Goal: Task Accomplishment & Management: Complete application form

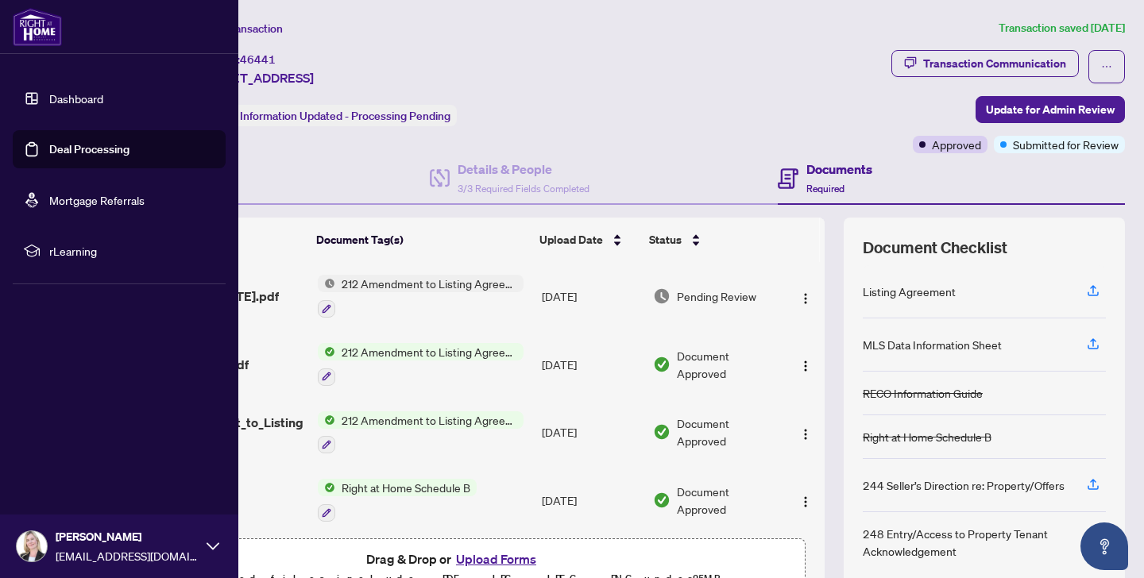
click at [87, 96] on link "Dashboard" at bounding box center [76, 98] width 54 height 14
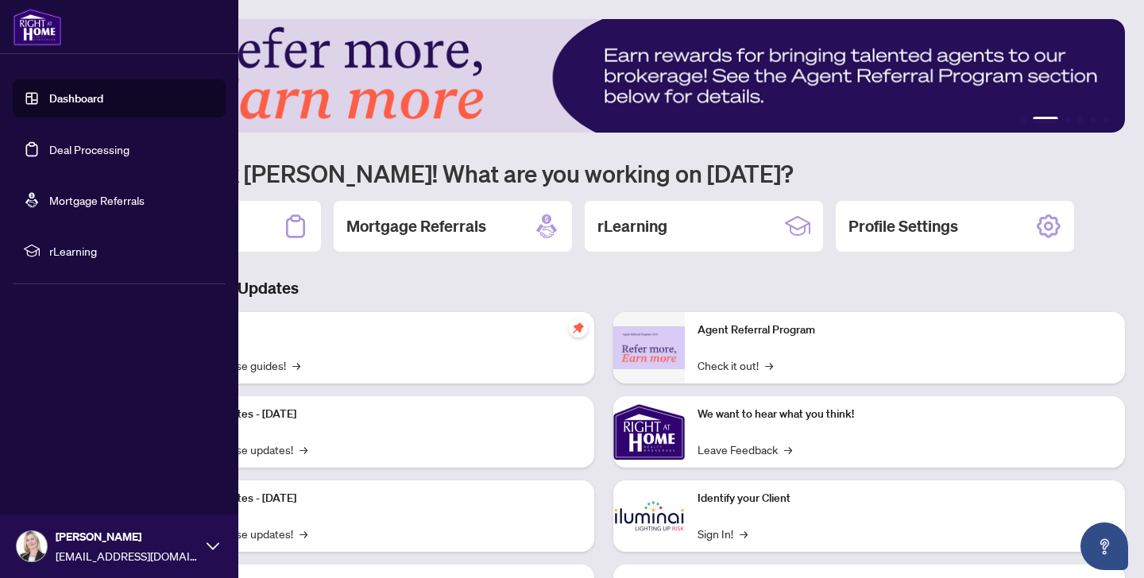
click at [71, 149] on link "Deal Processing" at bounding box center [89, 149] width 80 height 14
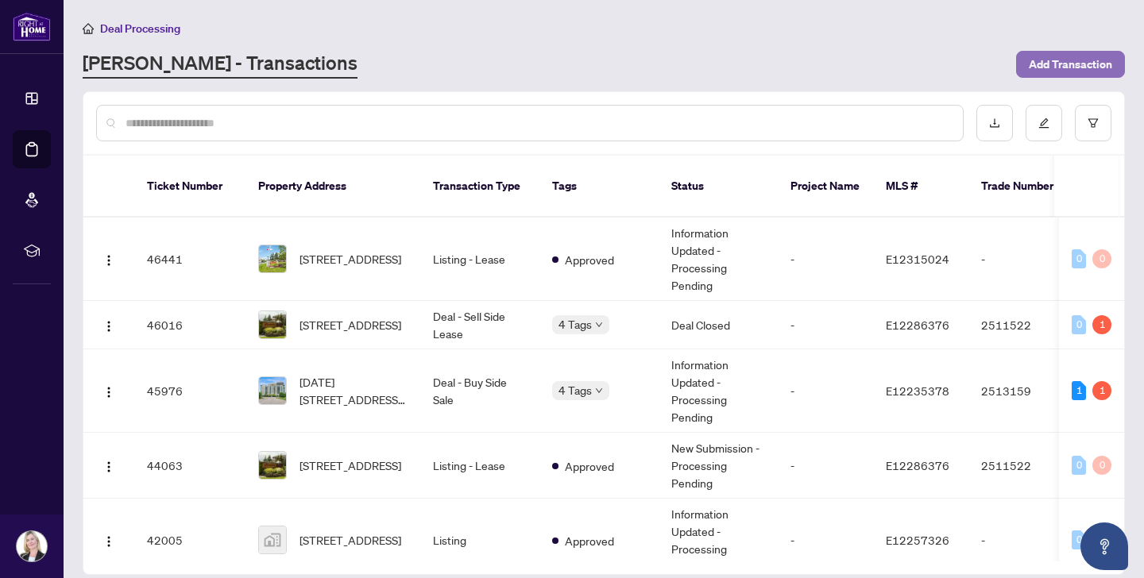
click at [1046, 60] on span "Add Transaction" at bounding box center [1070, 64] width 83 height 25
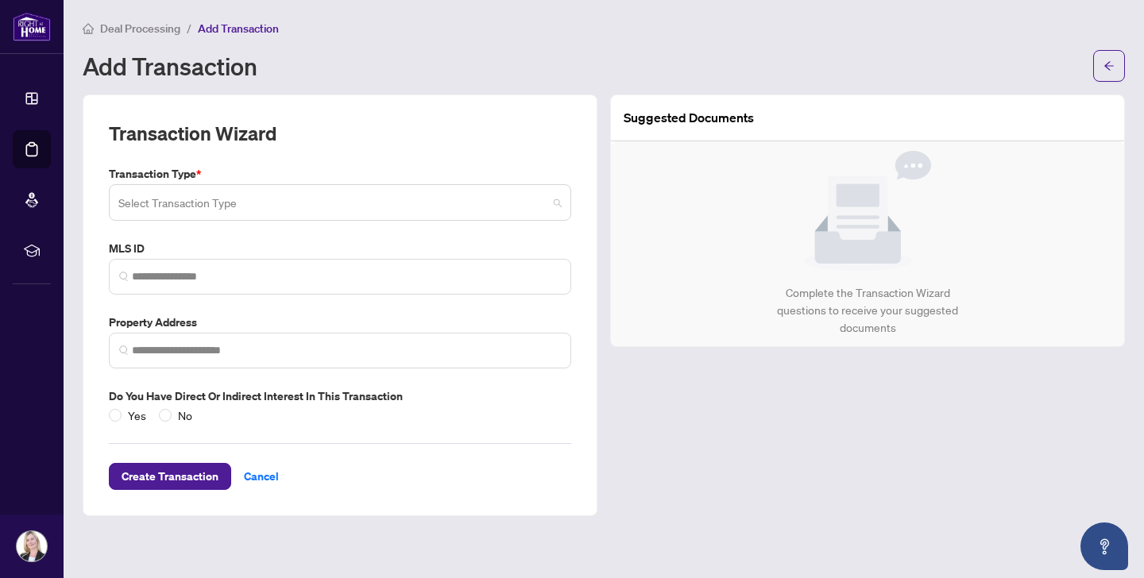
click at [150, 199] on input "search" at bounding box center [332, 205] width 429 height 35
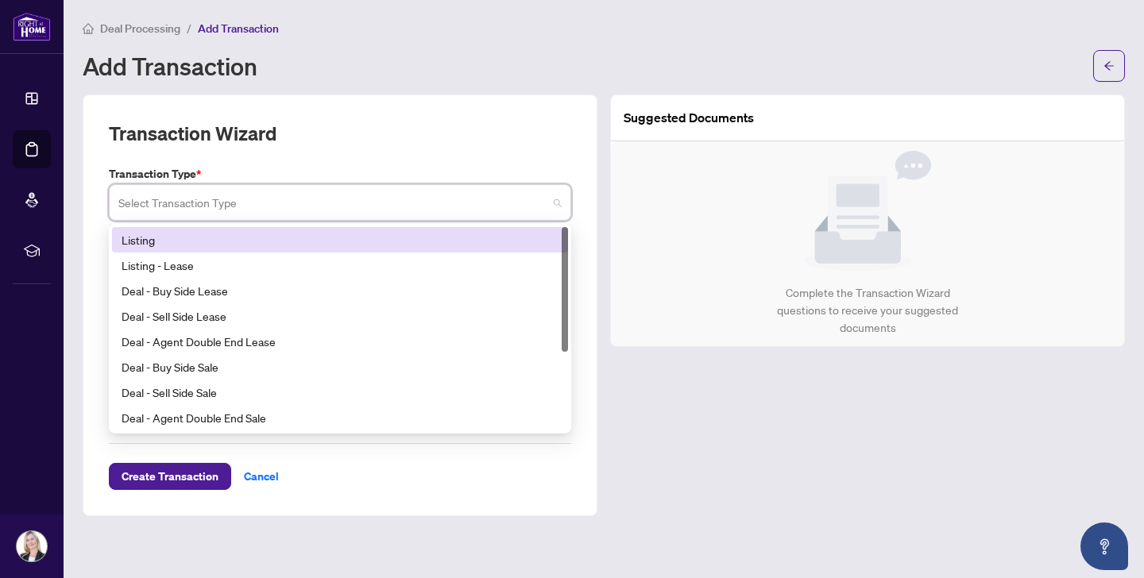
click at [154, 237] on div "Listing" at bounding box center [340, 239] width 437 height 17
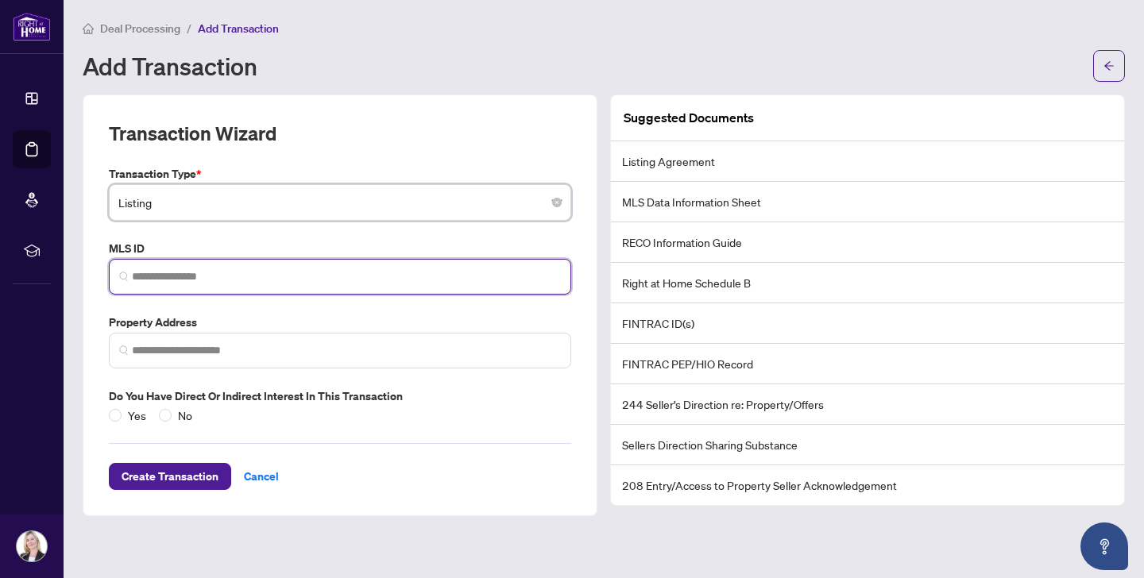
click at [139, 278] on input "search" at bounding box center [346, 277] width 429 height 17
paste input "*********"
type input "*********"
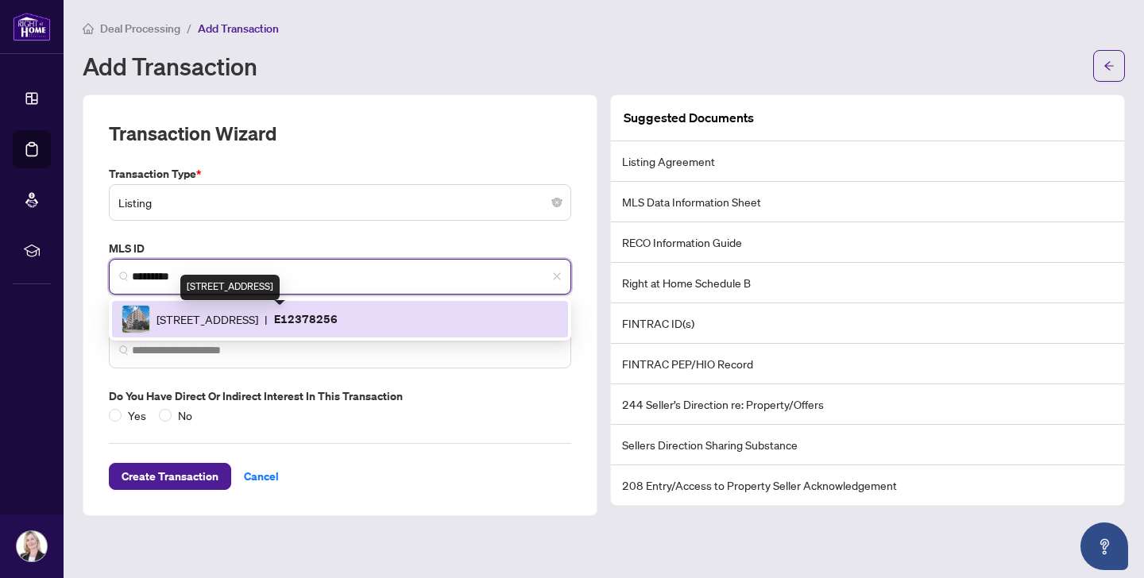
click at [163, 318] on span "[STREET_ADDRESS]" at bounding box center [208, 319] width 102 height 17
type input "**********"
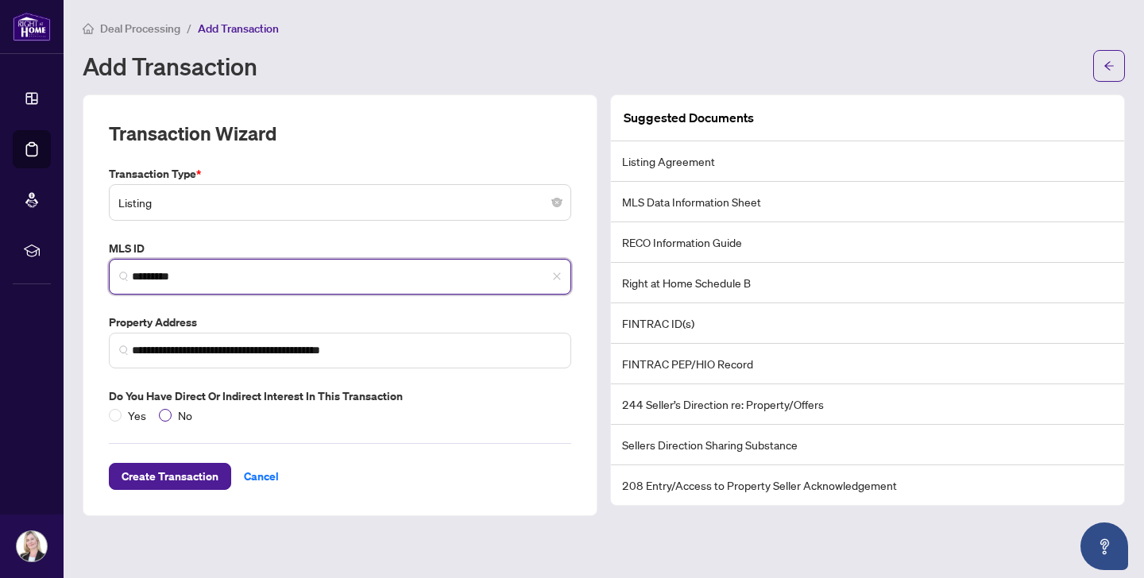
type input "*********"
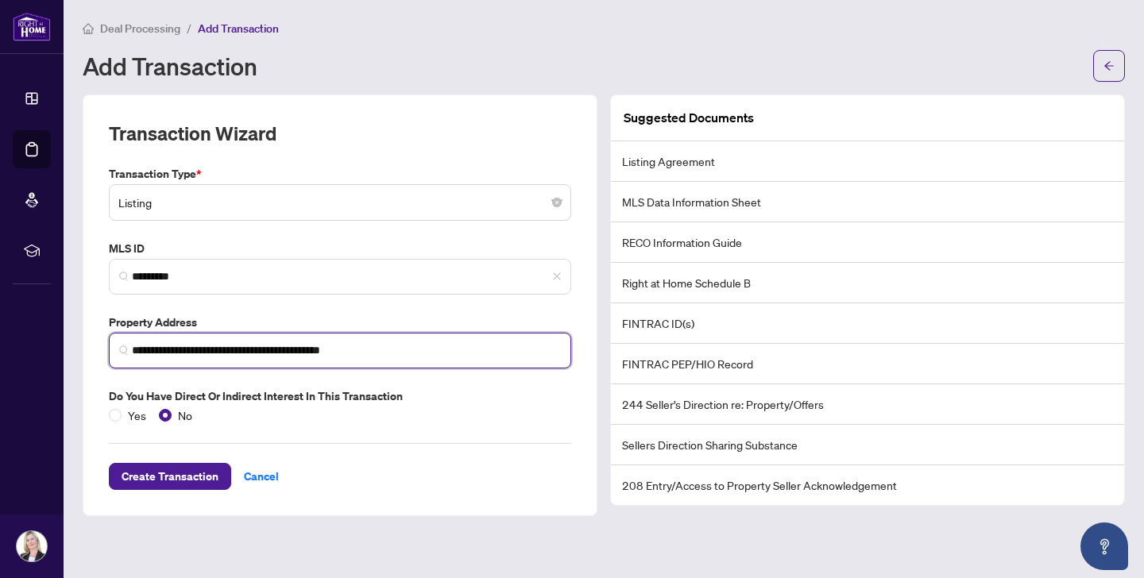
click at [132, 349] on input "**********" at bounding box center [346, 350] width 429 height 17
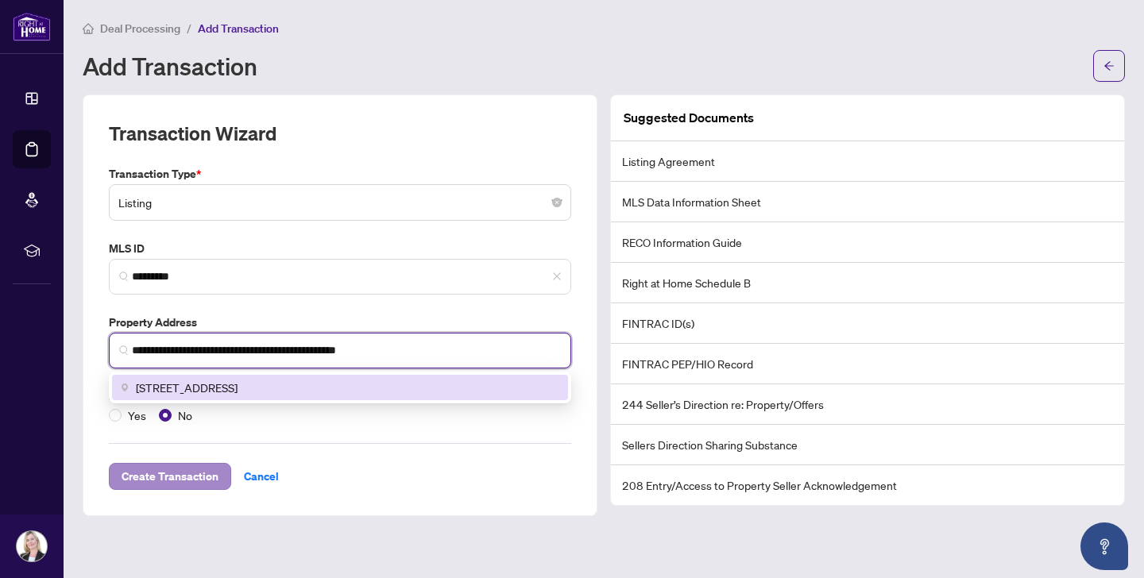
type input "**********"
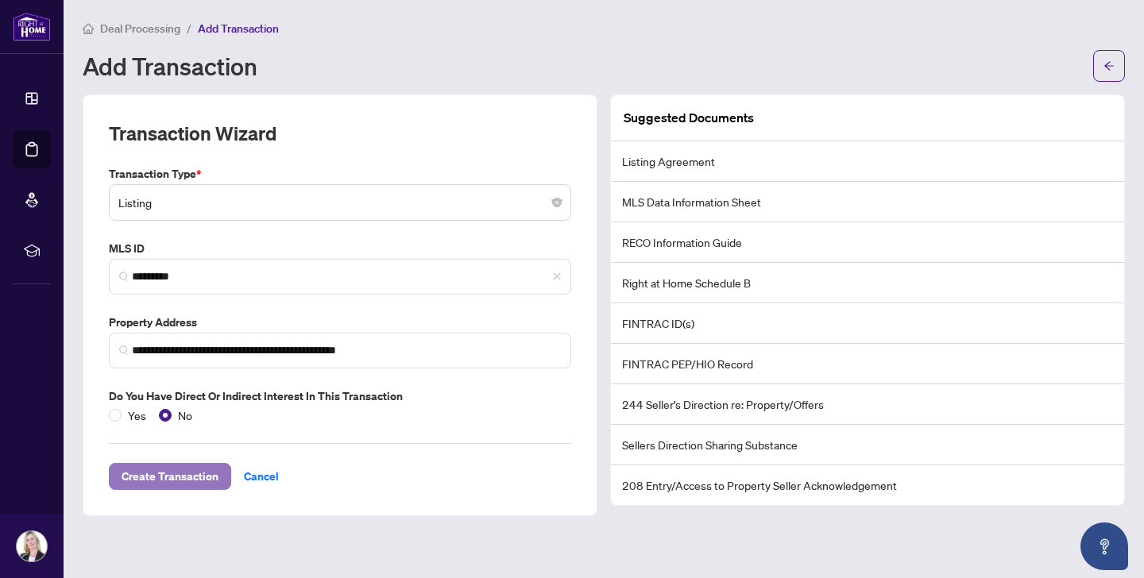
click at [180, 474] on span "Create Transaction" at bounding box center [170, 476] width 97 height 25
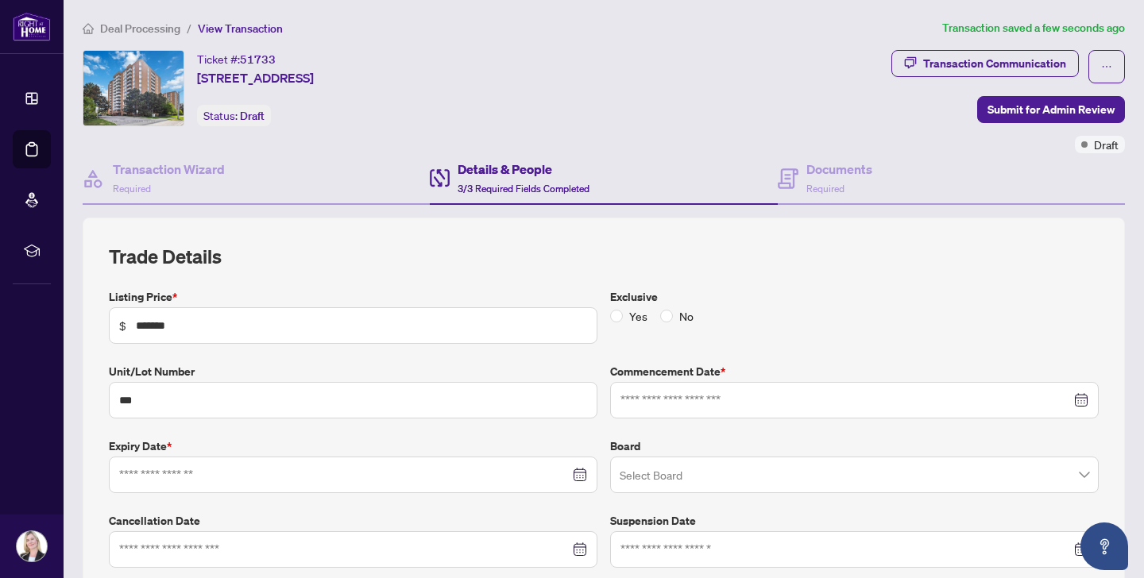
type input "**********"
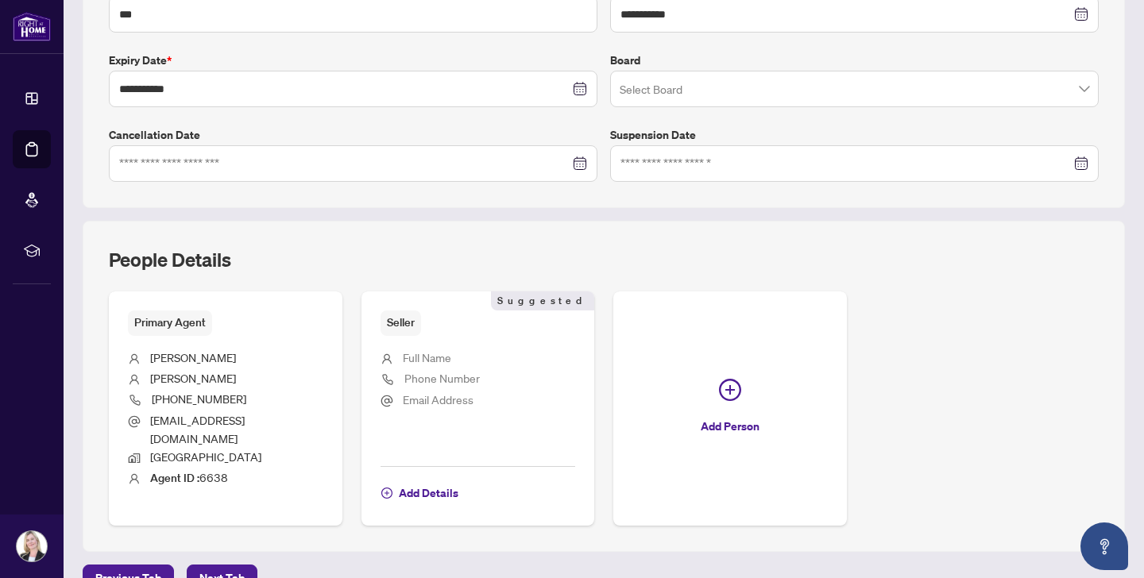
scroll to position [402, 0]
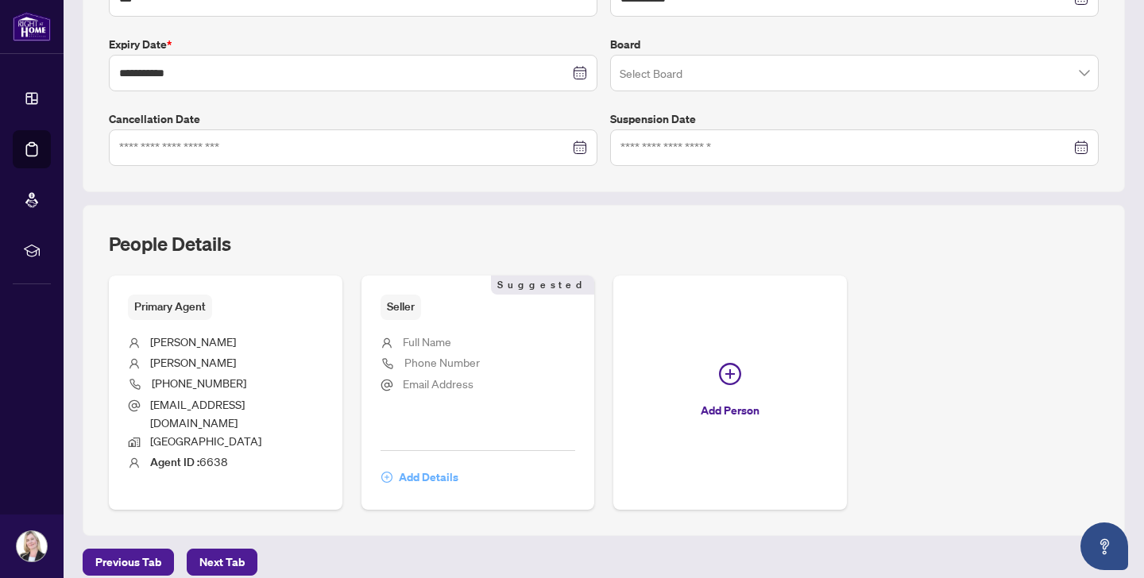
click at [427, 465] on span "Add Details" at bounding box center [429, 477] width 60 height 25
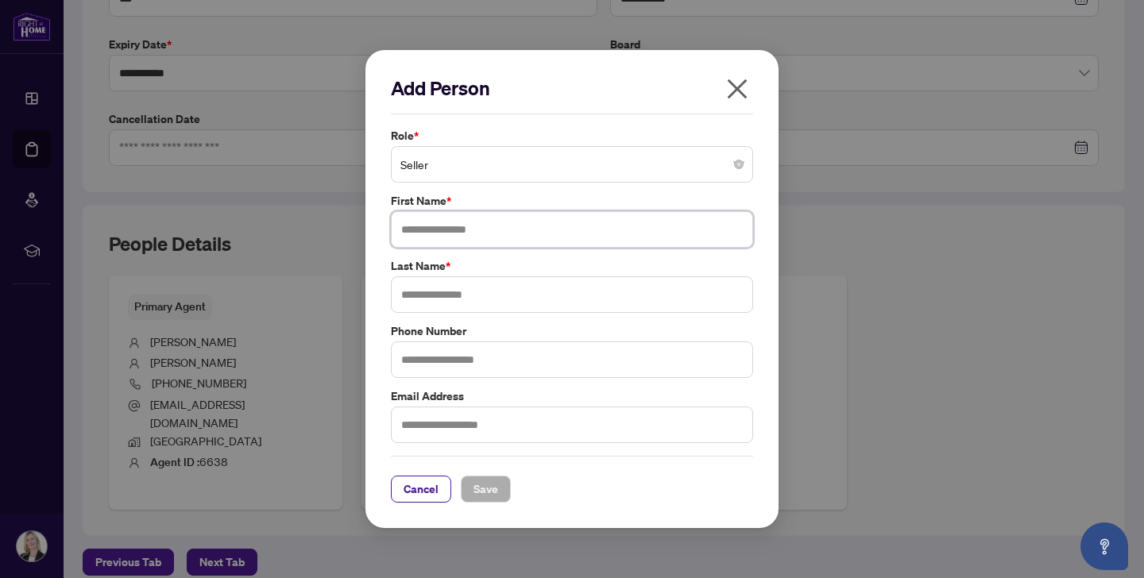
click at [447, 230] on input "text" at bounding box center [572, 229] width 362 height 37
type input "****"
type input "*****"
type input "**********"
click at [435, 424] on input "text" at bounding box center [572, 425] width 362 height 37
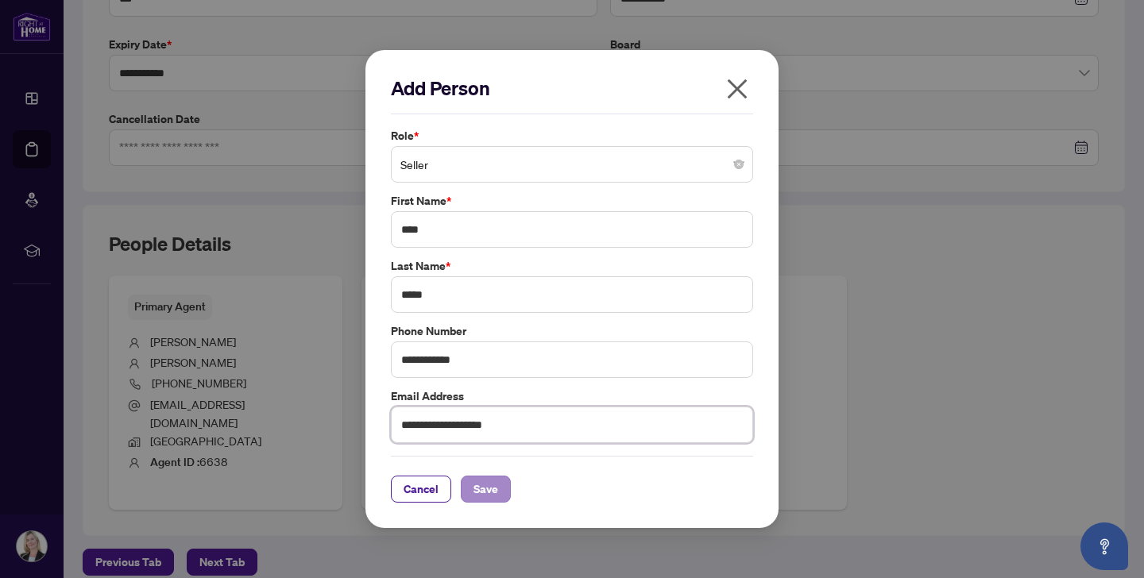
type input "**********"
click at [487, 490] on span "Save" at bounding box center [486, 489] width 25 height 25
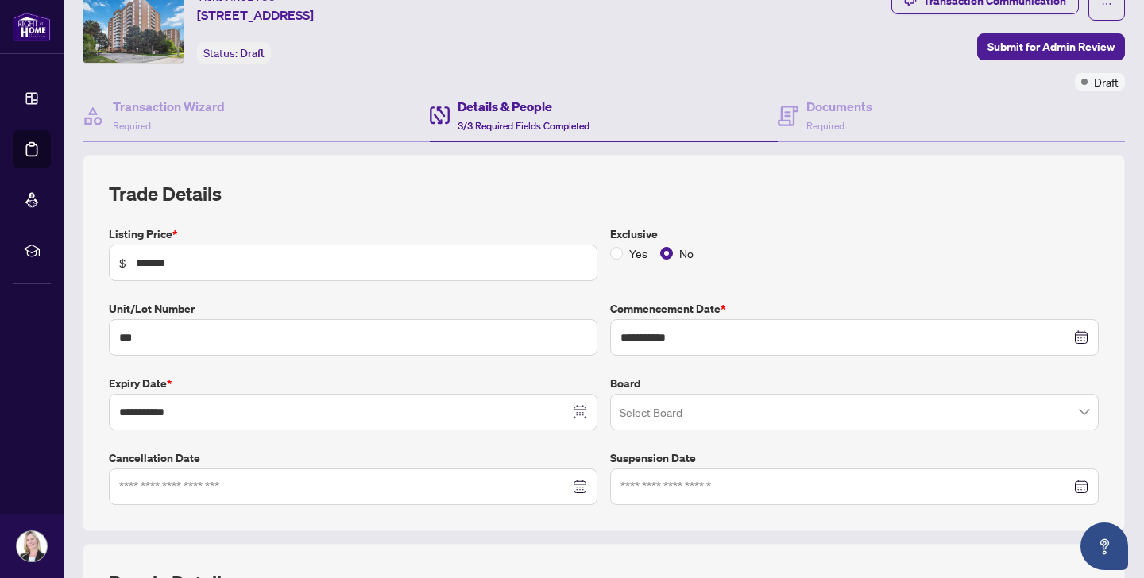
scroll to position [0, 0]
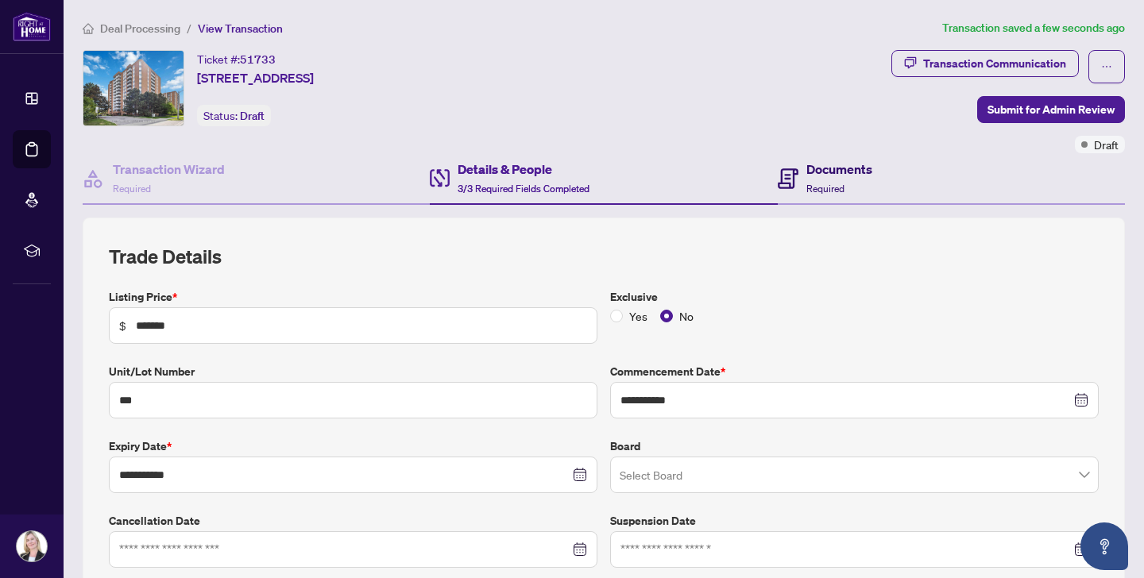
click at [820, 168] on h4 "Documents" at bounding box center [839, 169] width 66 height 19
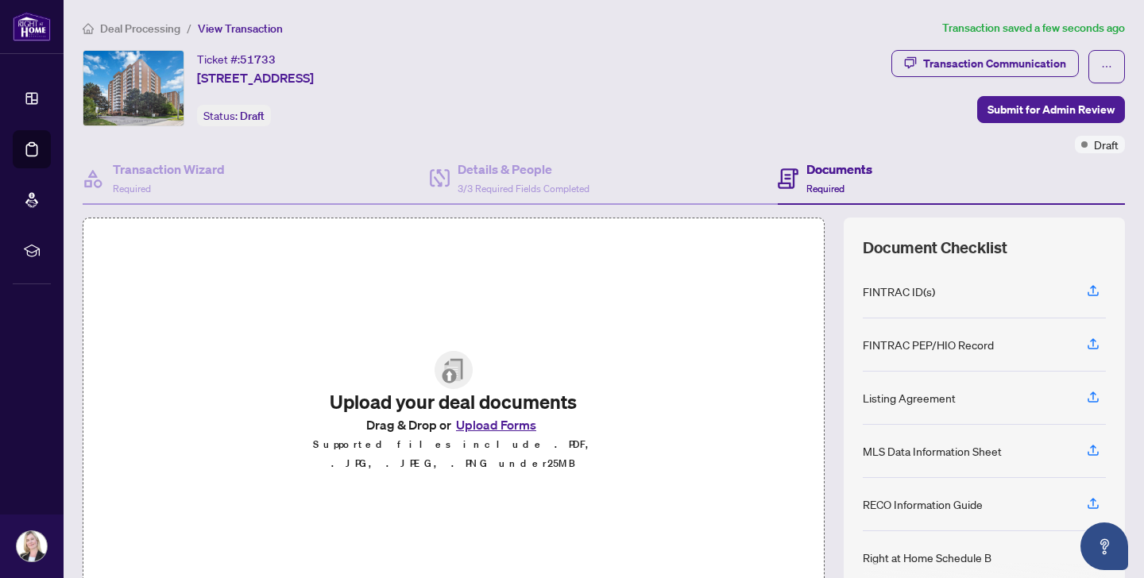
click at [485, 431] on button "Upload Forms" at bounding box center [496, 425] width 90 height 21
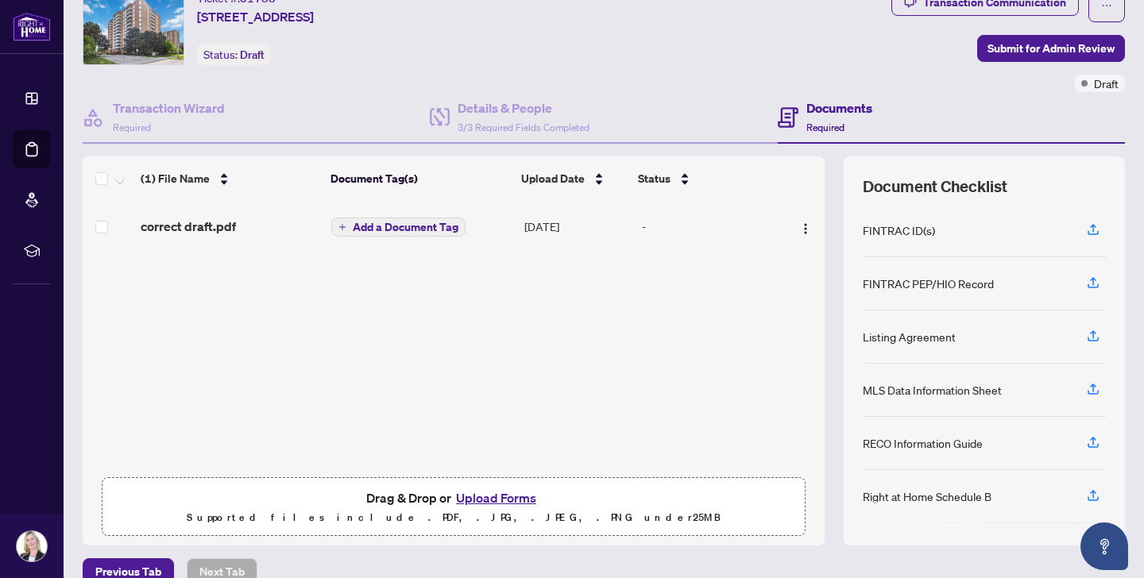
scroll to position [87, 0]
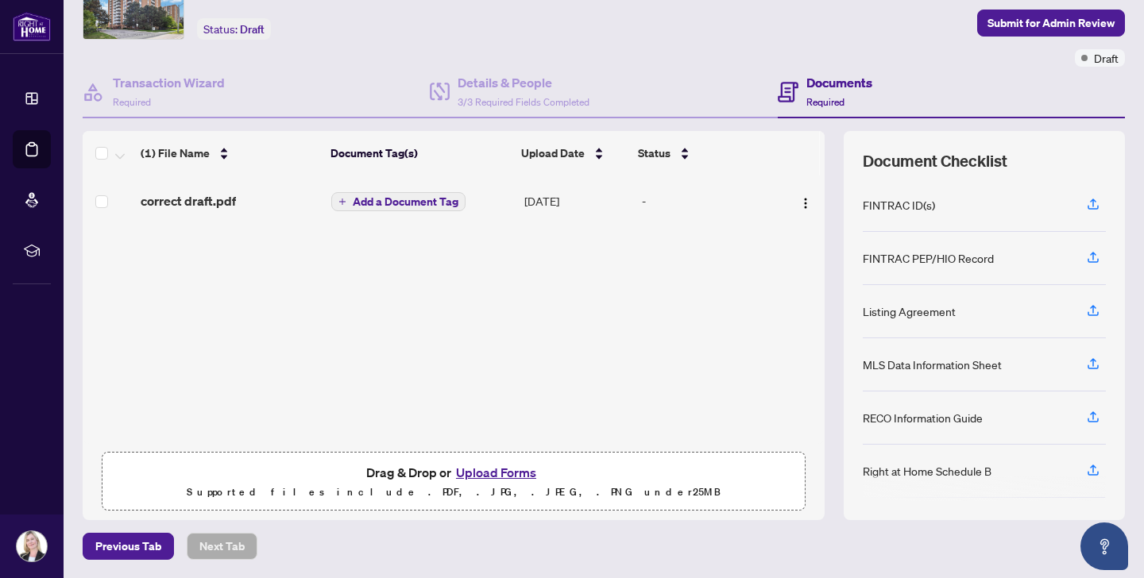
click at [481, 470] on button "Upload Forms" at bounding box center [496, 472] width 90 height 21
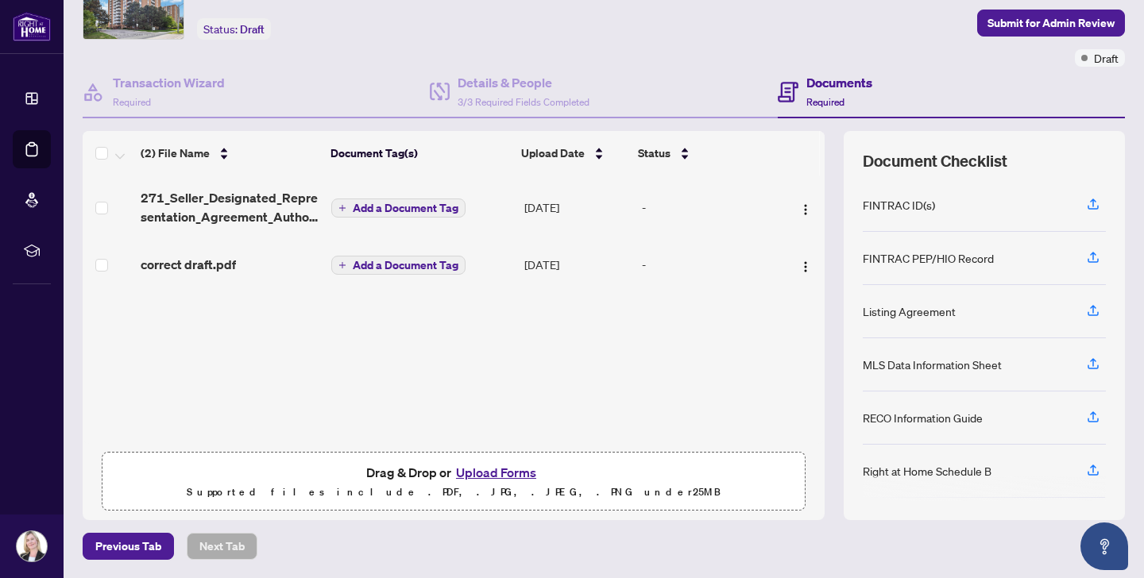
click at [478, 468] on button "Upload Forms" at bounding box center [496, 472] width 90 height 21
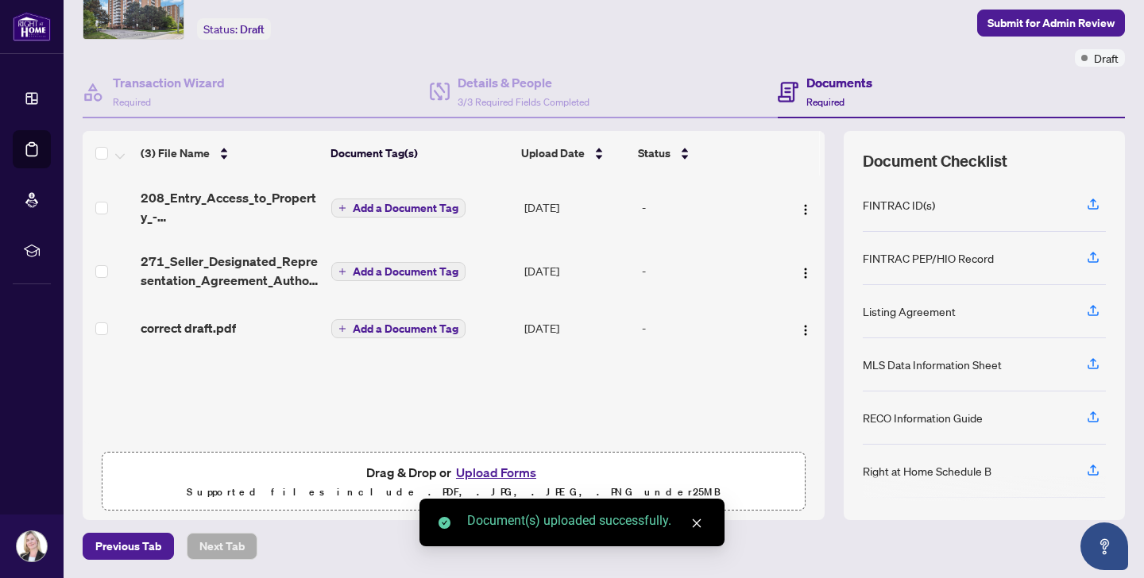
click at [490, 470] on button "Upload Forms" at bounding box center [496, 472] width 90 height 21
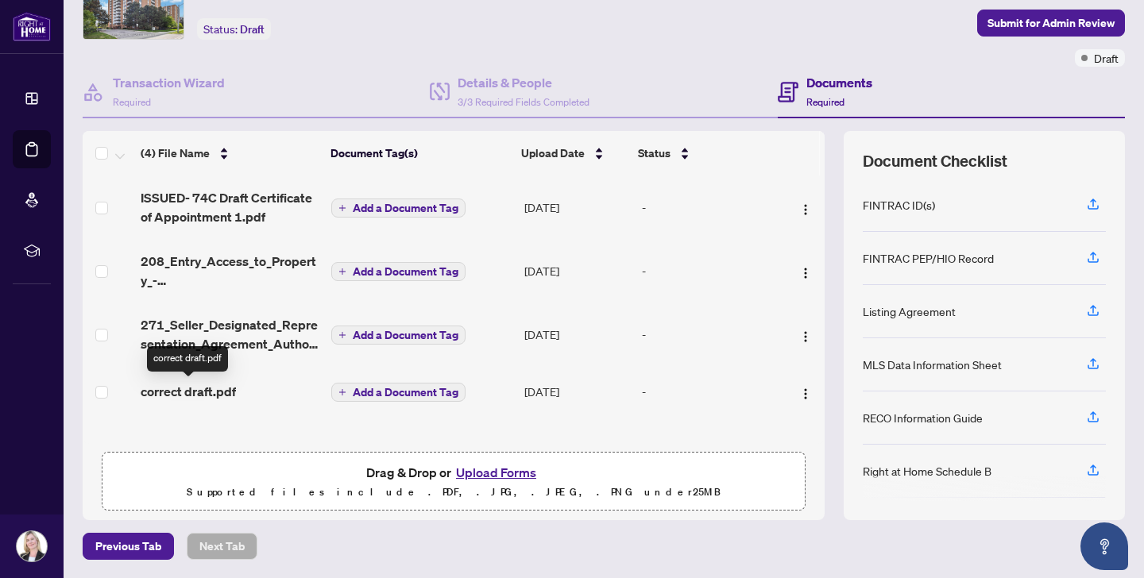
click at [199, 389] on span "correct draft.pdf" at bounding box center [188, 391] width 95 height 19
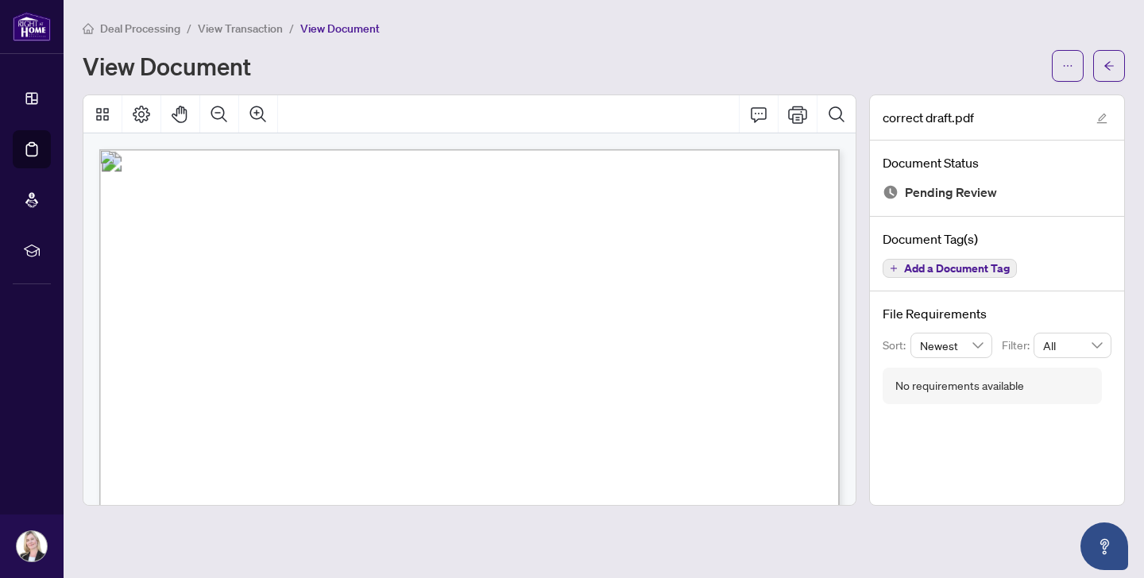
click at [331, 26] on span "View Document" at bounding box center [339, 28] width 79 height 14
click at [1110, 61] on icon "arrow-left" at bounding box center [1109, 65] width 11 height 11
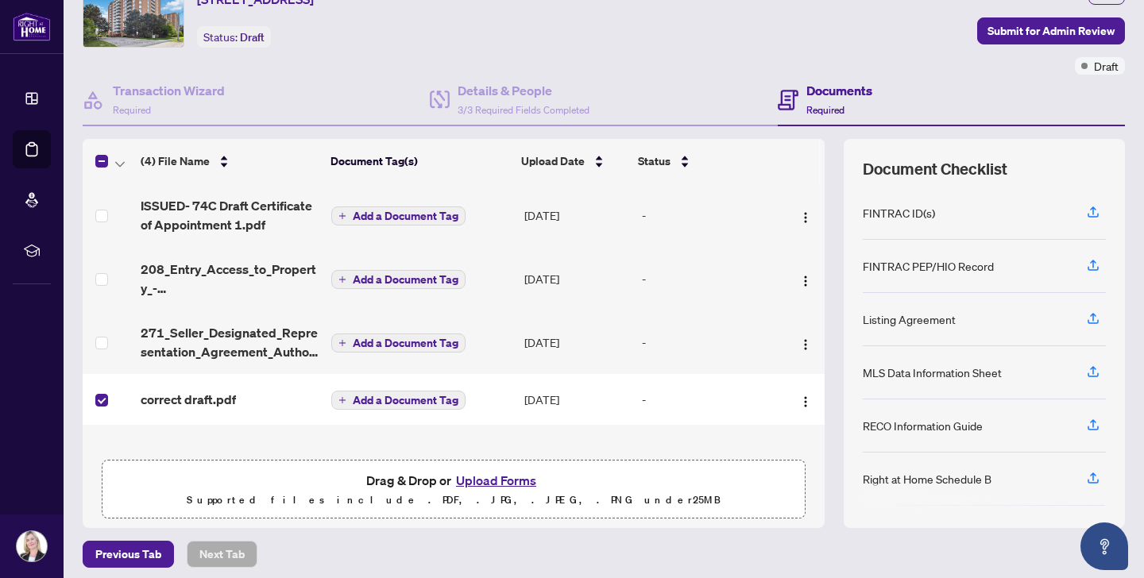
scroll to position [87, 0]
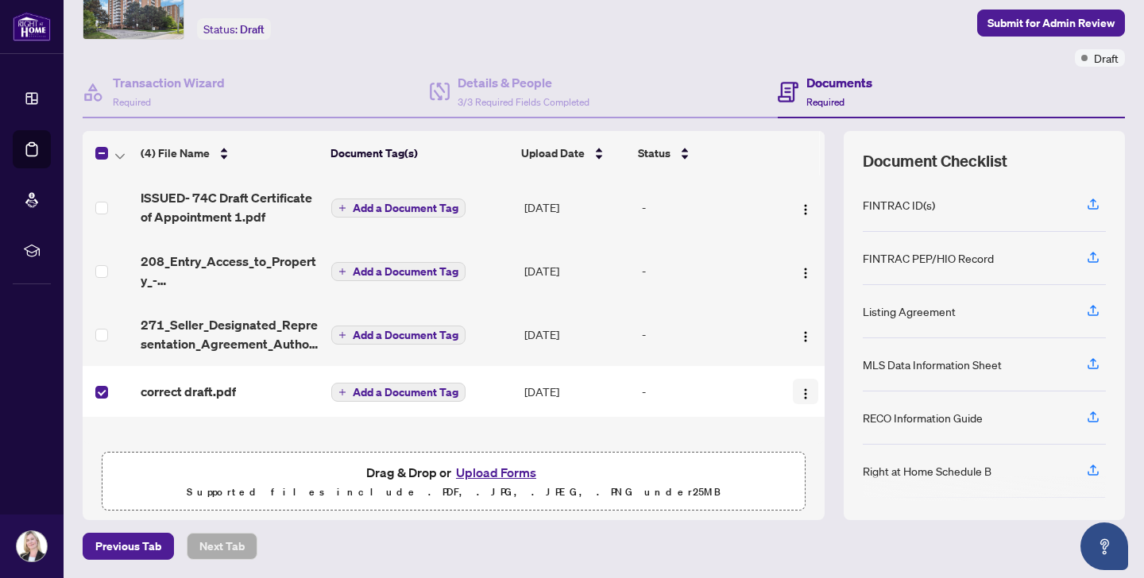
click at [800, 390] on img "button" at bounding box center [805, 394] width 13 height 13
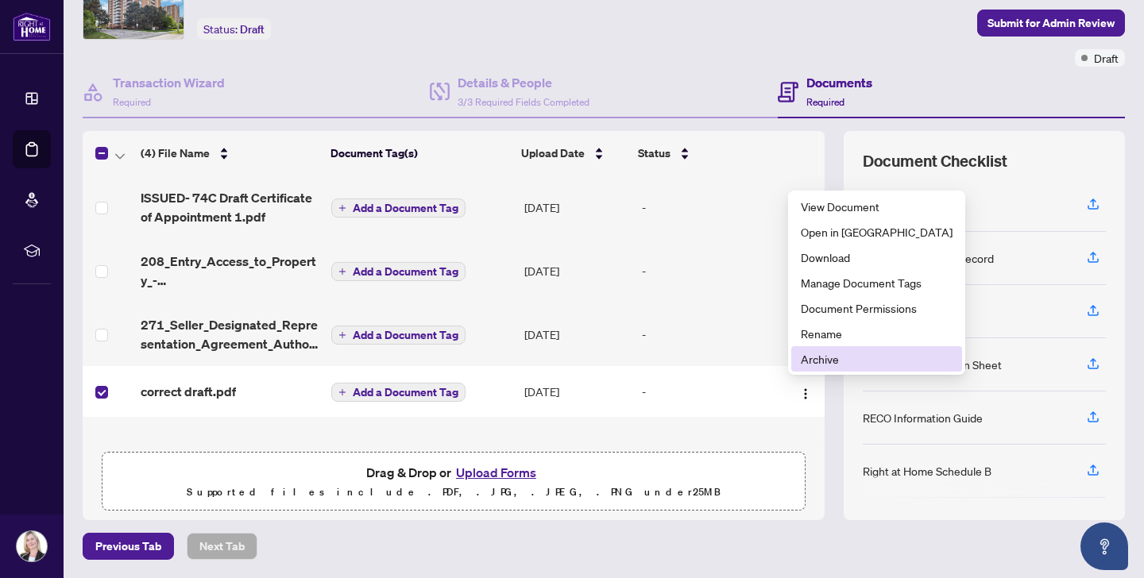
click at [811, 362] on span "Archive" at bounding box center [877, 358] width 152 height 17
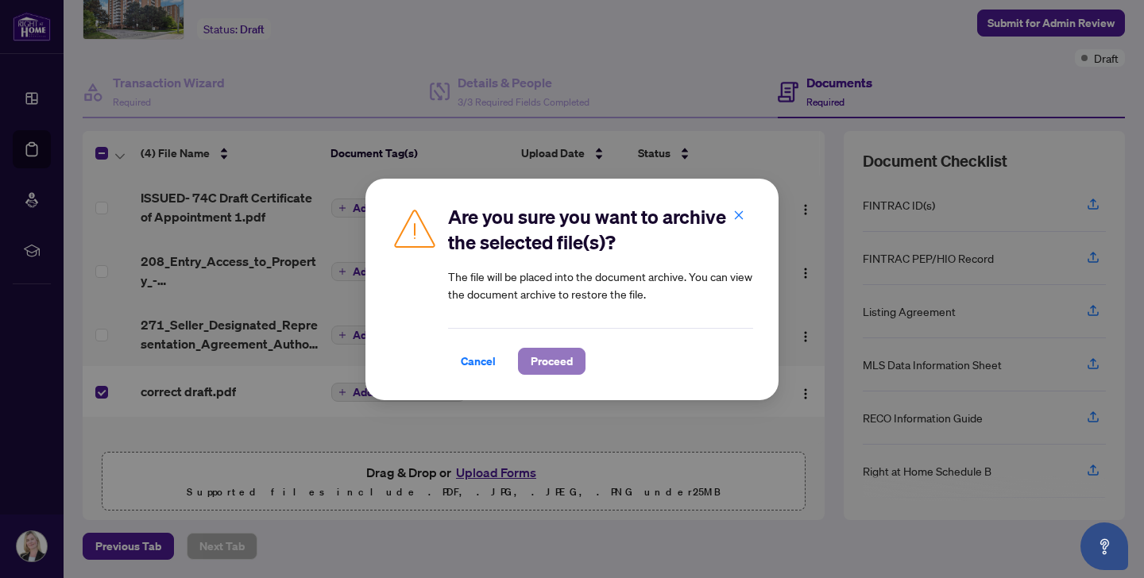
click at [550, 356] on span "Proceed" at bounding box center [552, 361] width 42 height 25
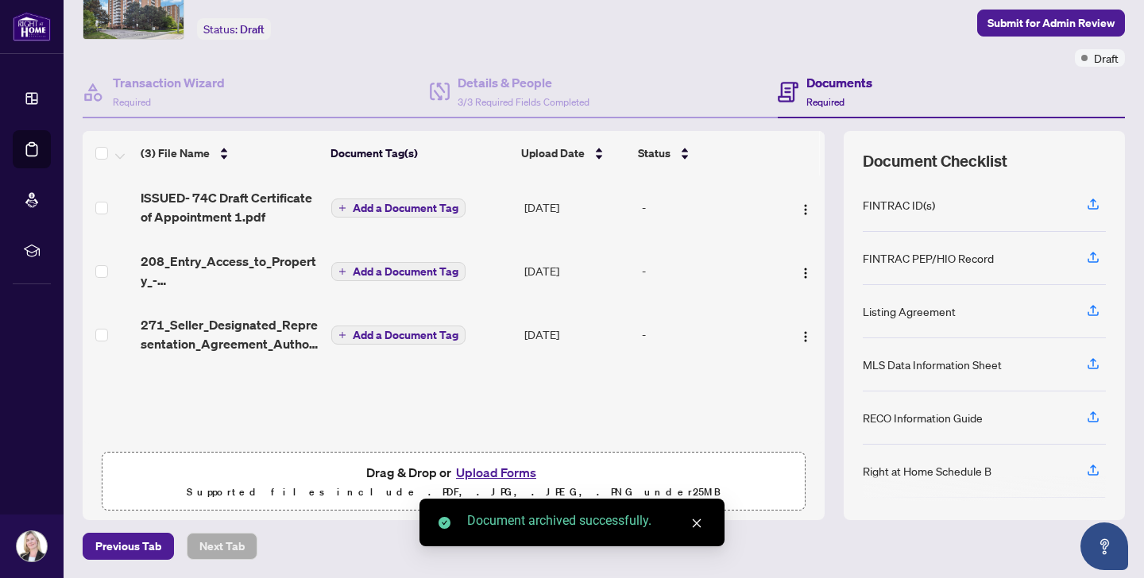
click at [237, 198] on span "ISSUED- 74C Draft Certificate of Appointment 1.pdf" at bounding box center [230, 207] width 178 height 38
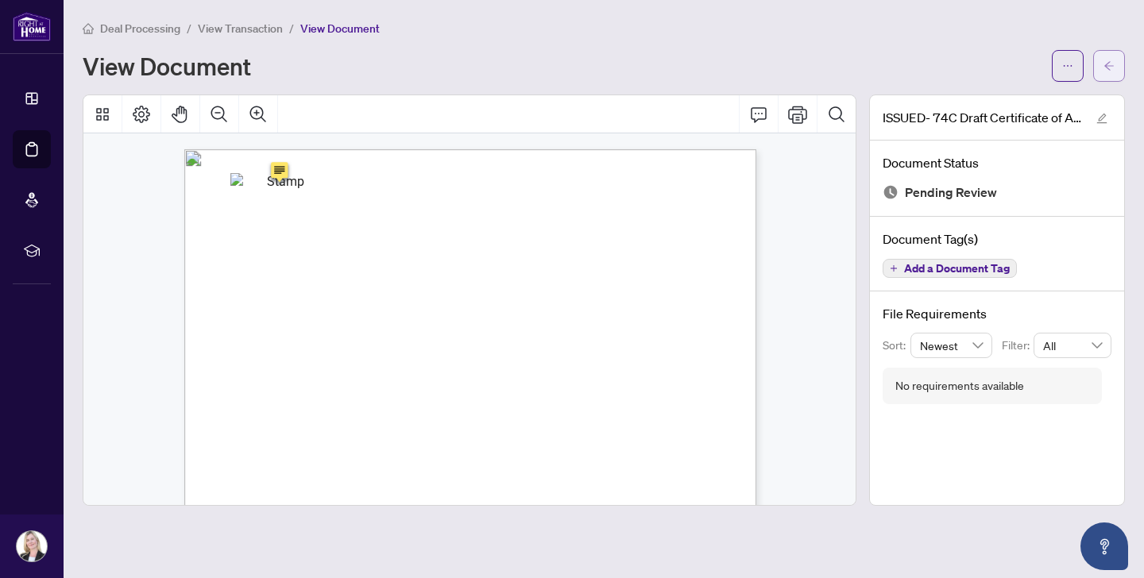
click at [1104, 60] on icon "arrow-left" at bounding box center [1109, 65] width 11 height 11
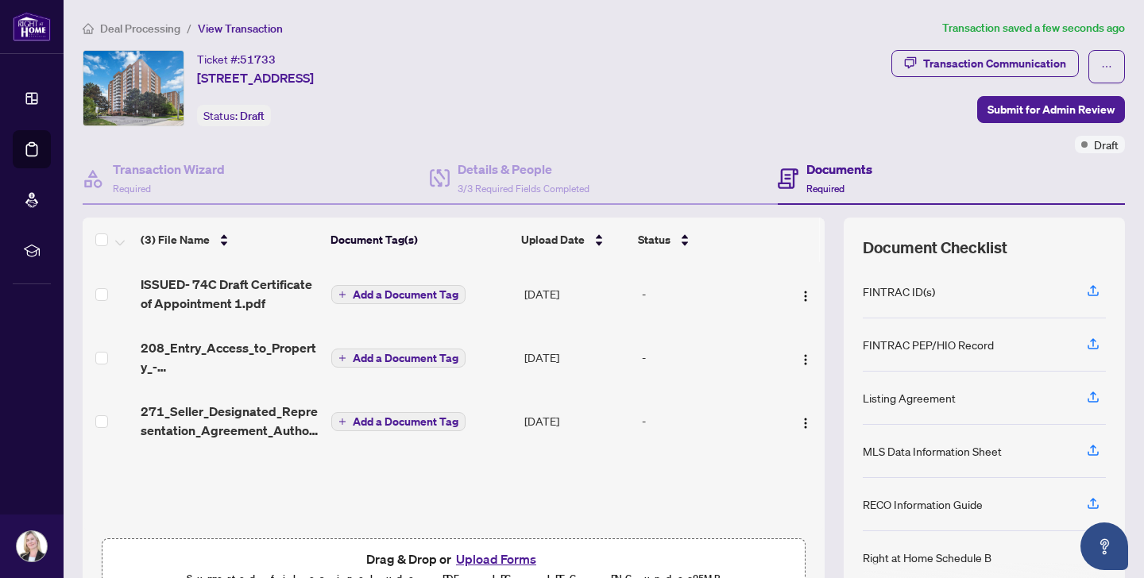
click at [398, 291] on span "Add a Document Tag" at bounding box center [406, 294] width 106 height 11
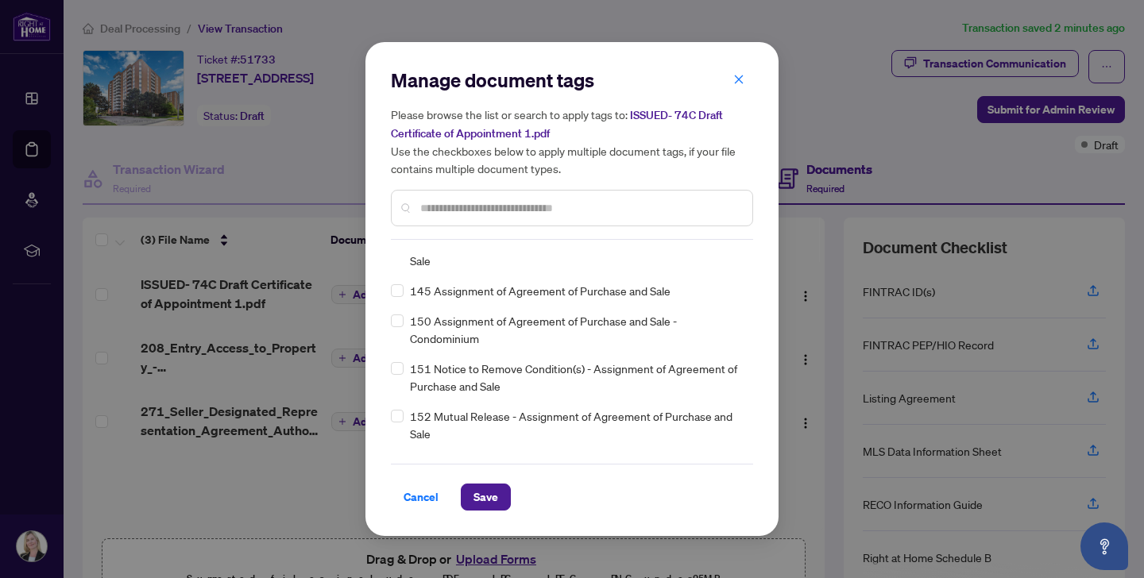
scroll to position [5235, 0]
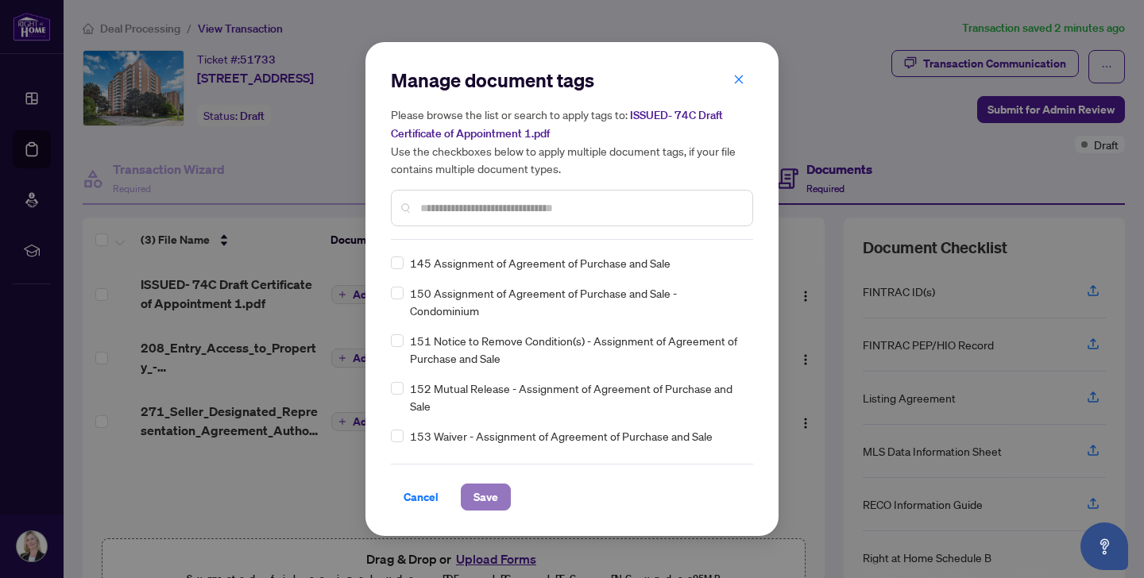
click at [481, 491] on span "Save" at bounding box center [486, 497] width 25 height 25
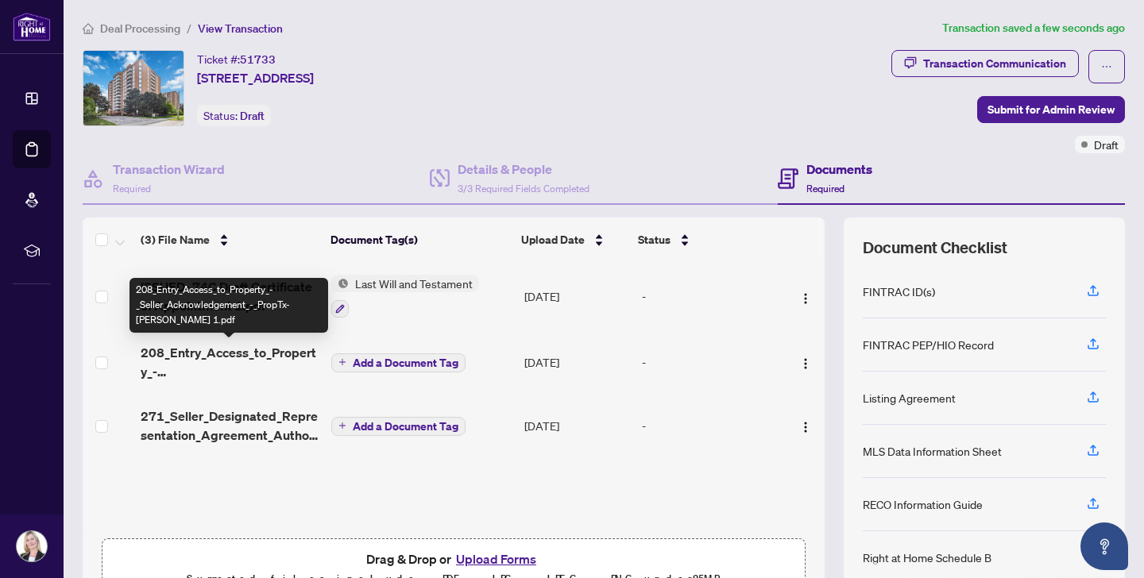
click at [272, 350] on span "208_Entry_Access_to_Property_-_Seller_Acknowledgement_-_PropTx-[PERSON_NAME] 1.…" at bounding box center [230, 362] width 178 height 38
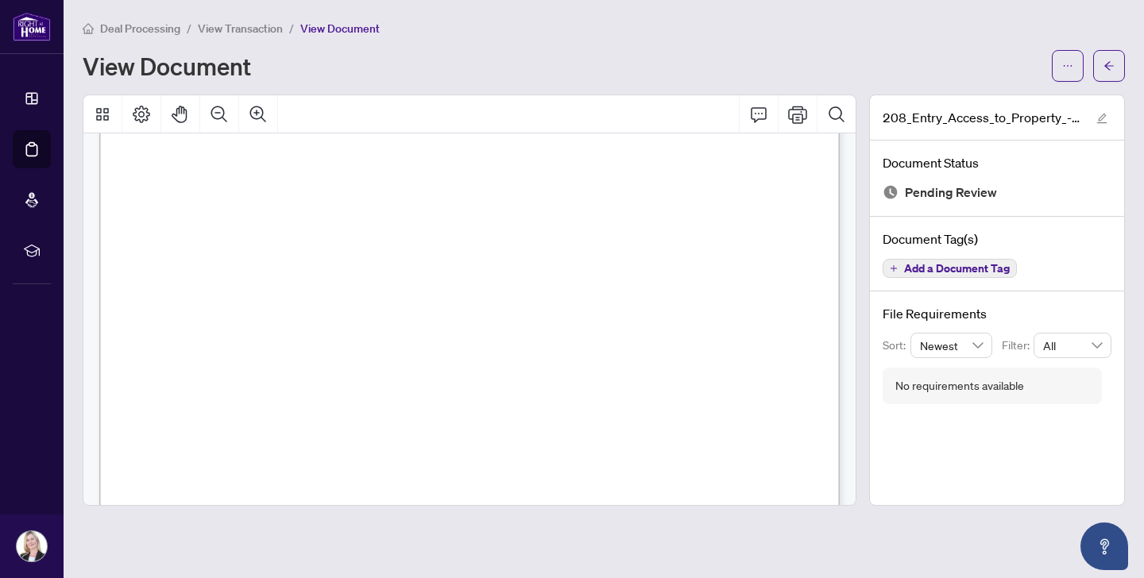
scroll to position [618, 0]
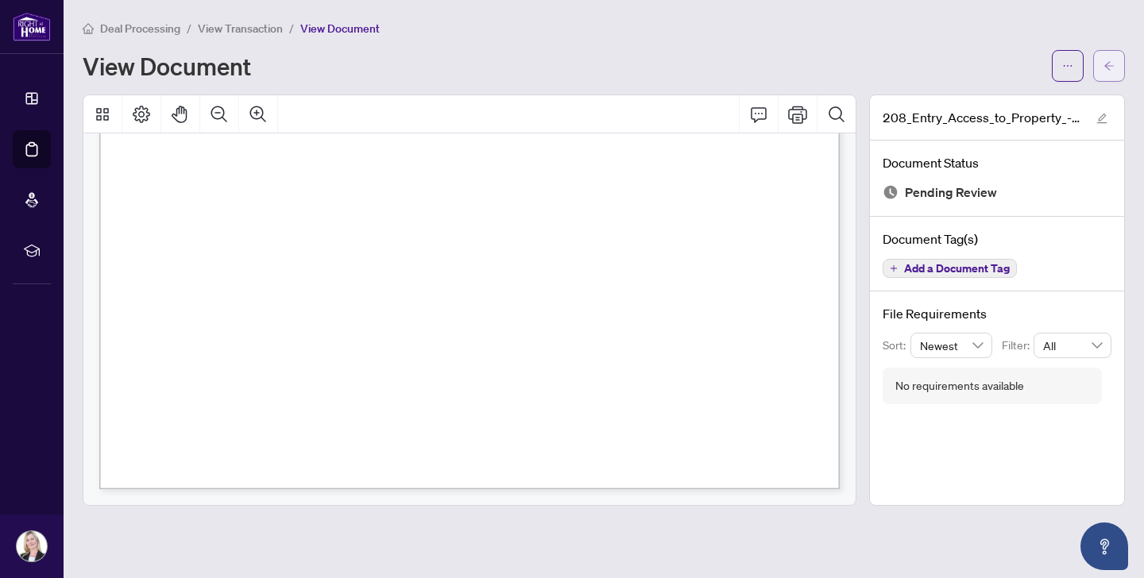
click at [1109, 61] on icon "arrow-left" at bounding box center [1109, 65] width 10 height 9
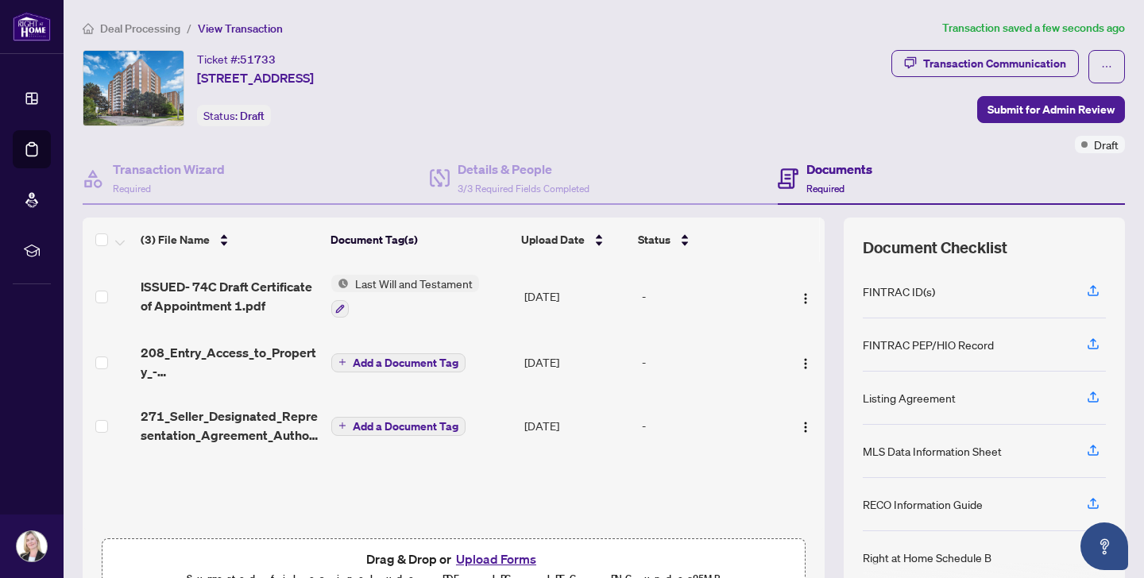
click at [404, 358] on span "Add a Document Tag" at bounding box center [406, 363] width 106 height 11
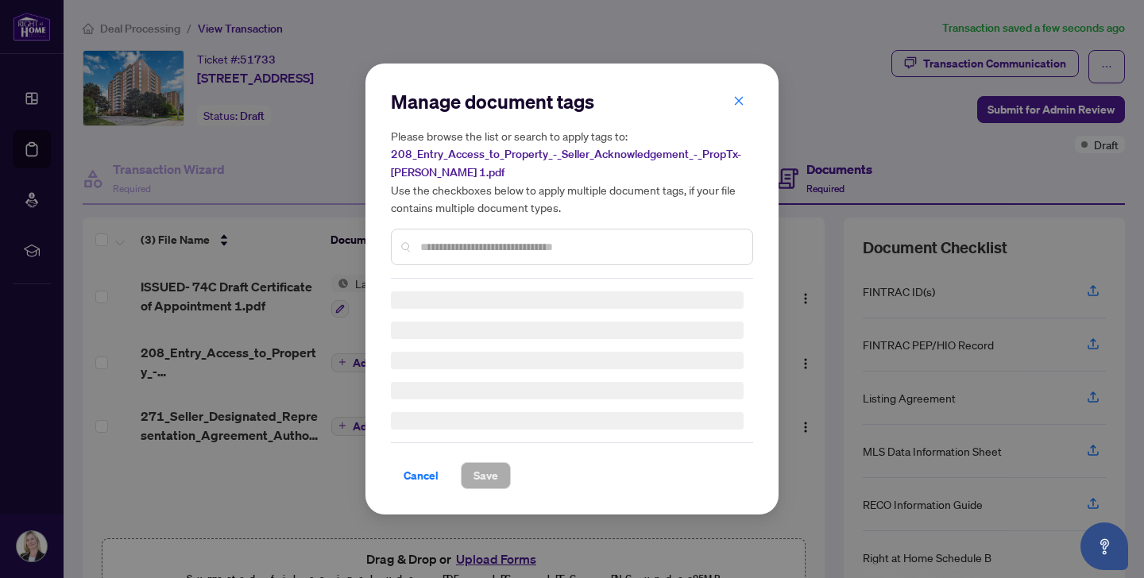
click at [423, 246] on div "Manage document tags Please browse the list or search to apply tags to: 208_Ent…" at bounding box center [572, 184] width 362 height 190
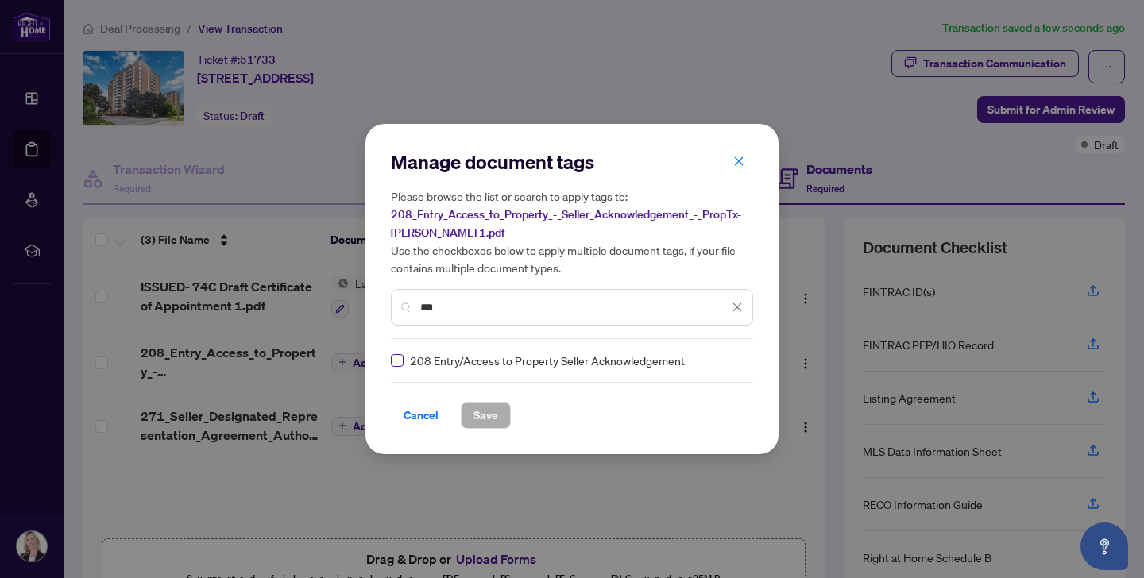
type input "***"
click at [478, 417] on span "Save" at bounding box center [486, 415] width 25 height 25
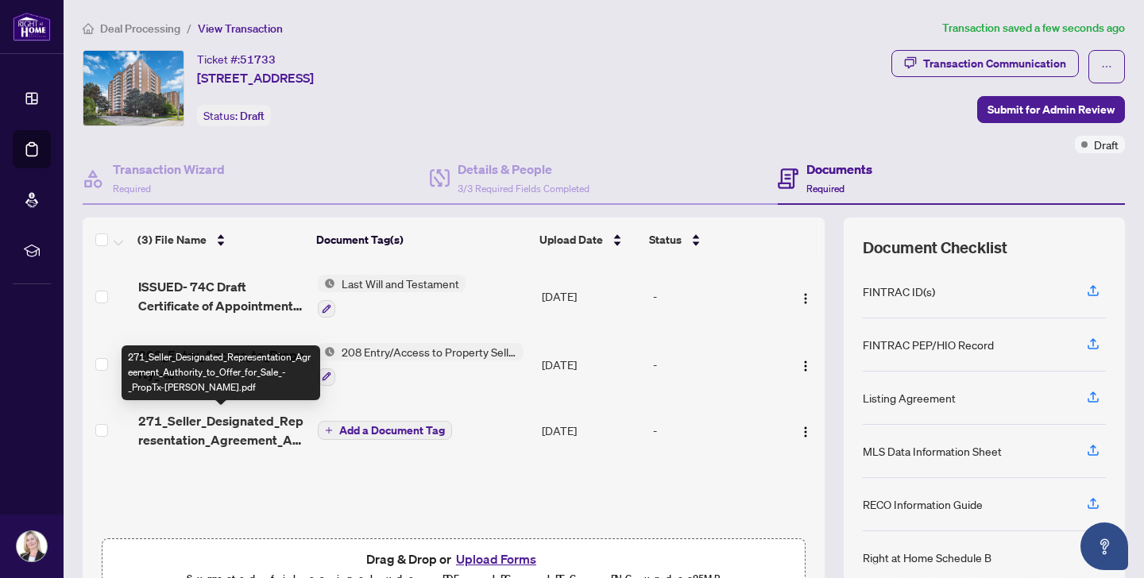
click at [221, 418] on span "271_Seller_Designated_Representation_Agreement_Authority_to_Offer_for_Sale_-_Pr…" at bounding box center [221, 431] width 167 height 38
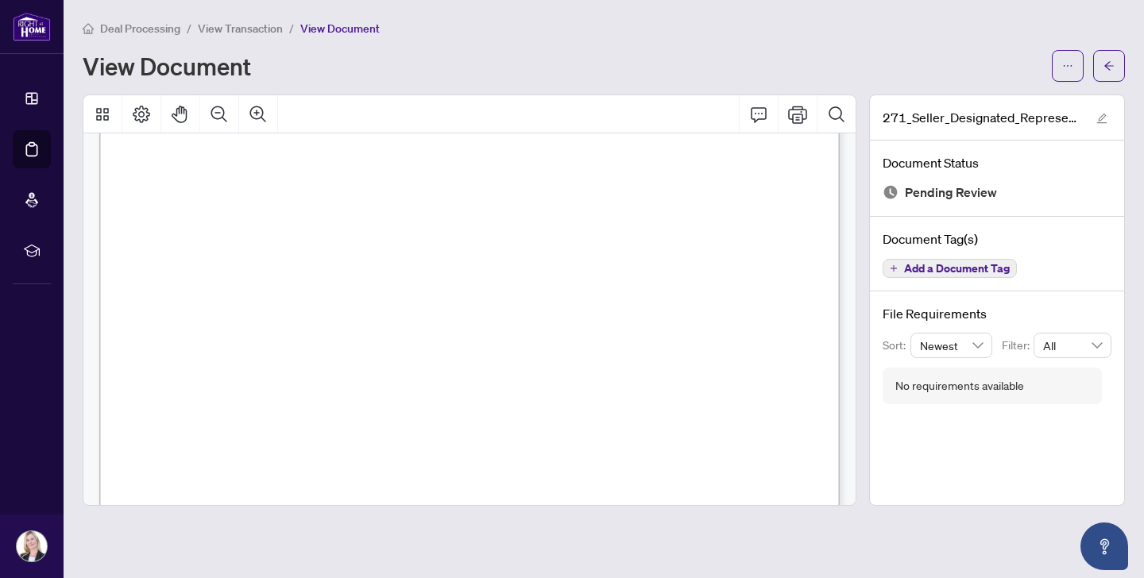
scroll to position [2118, 0]
click at [1104, 66] on icon "arrow-left" at bounding box center [1109, 65] width 11 height 11
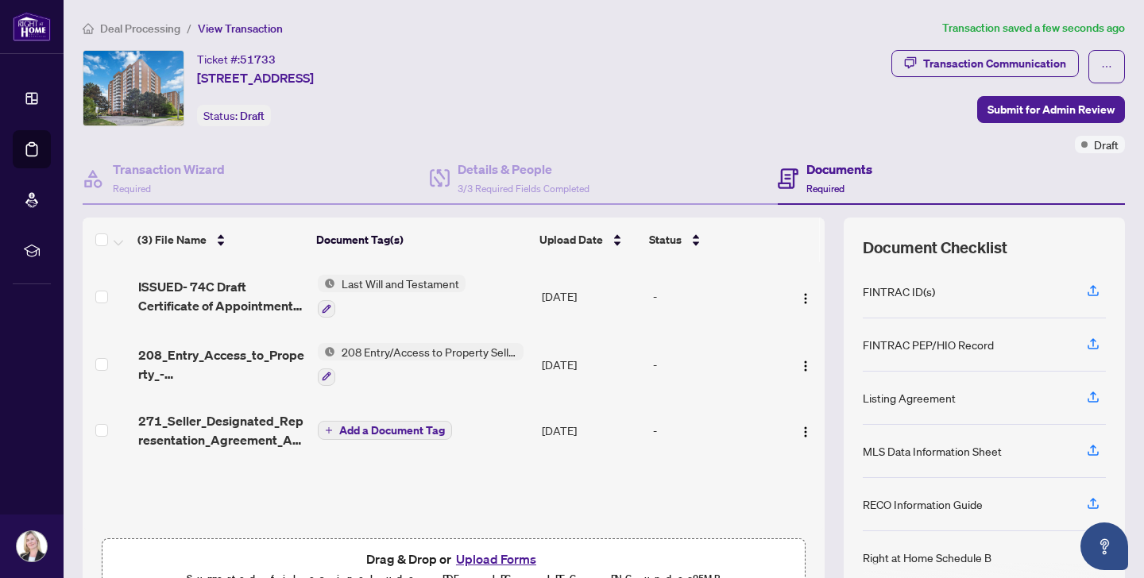
click at [381, 427] on span "Add a Document Tag" at bounding box center [392, 430] width 106 height 11
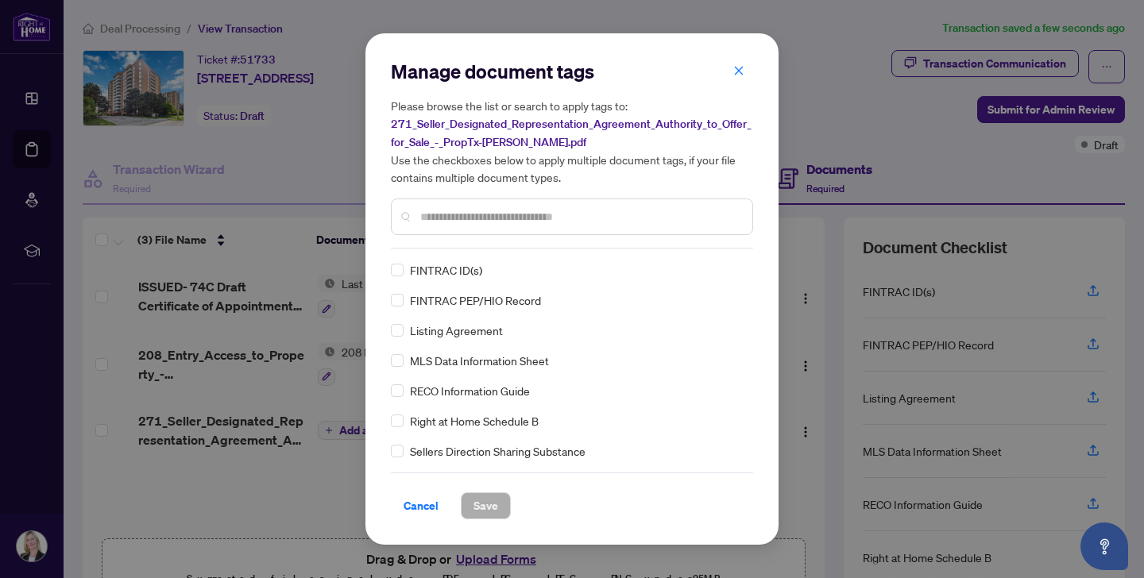
click at [427, 210] on input "text" at bounding box center [579, 216] width 319 height 17
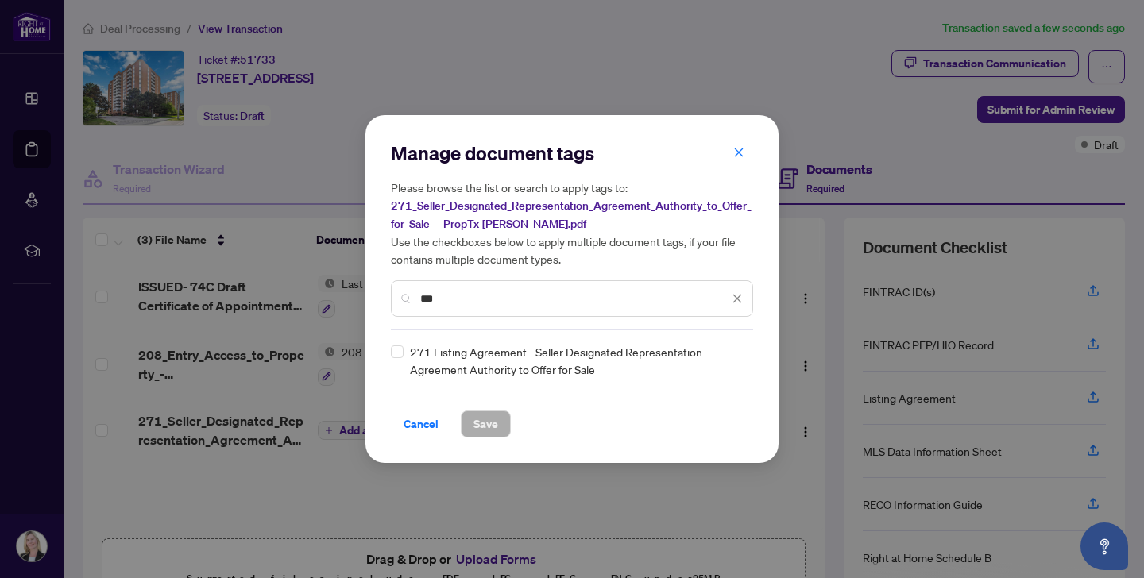
type input "***"
click at [481, 422] on span "Save" at bounding box center [486, 424] width 25 height 25
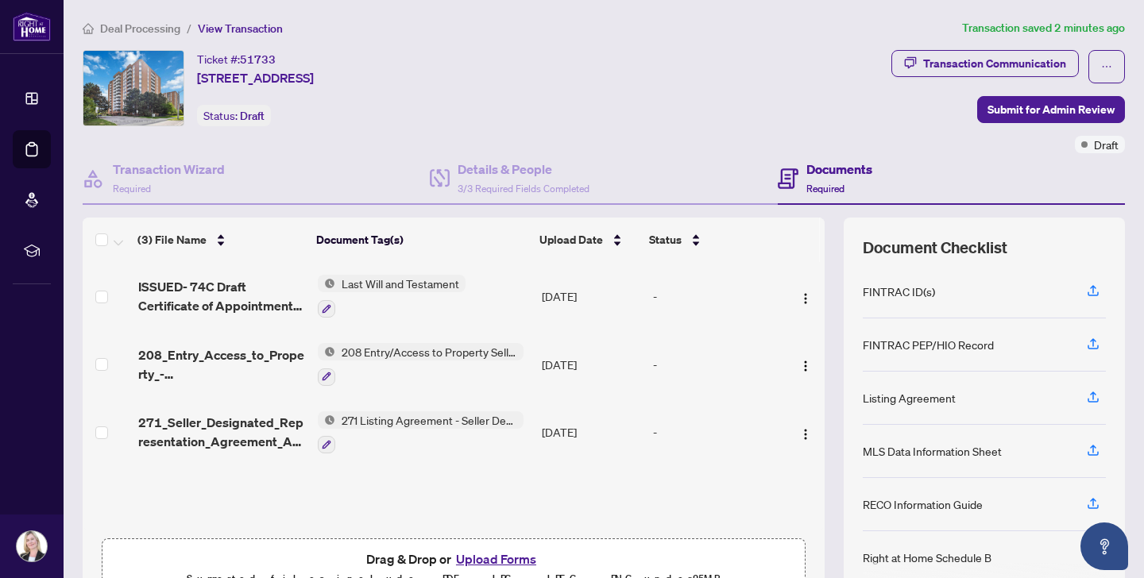
scroll to position [87, 0]
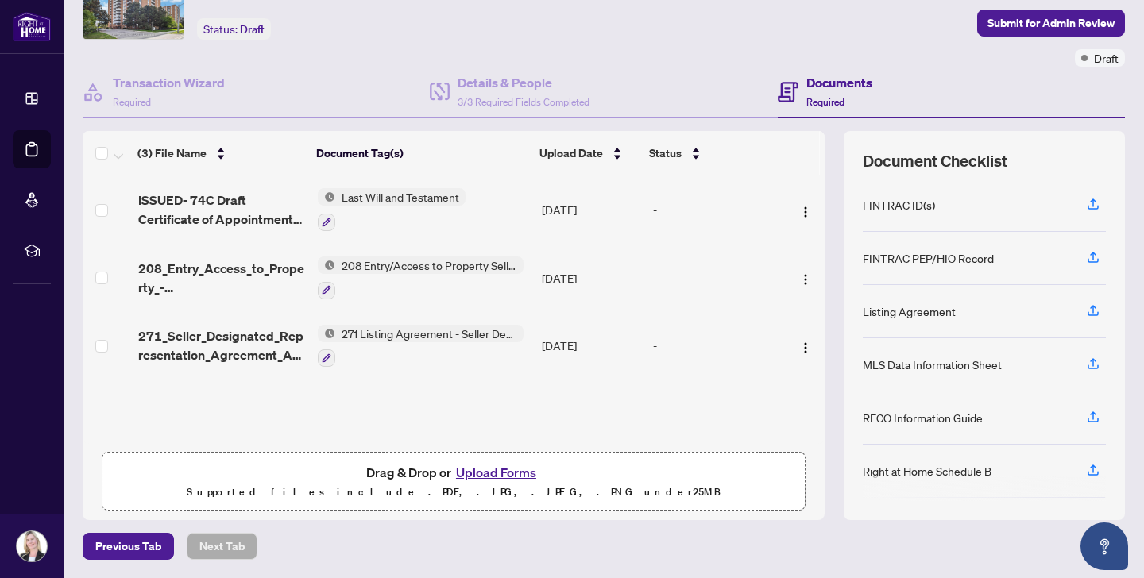
click at [481, 472] on button "Upload Forms" at bounding box center [496, 472] width 90 height 21
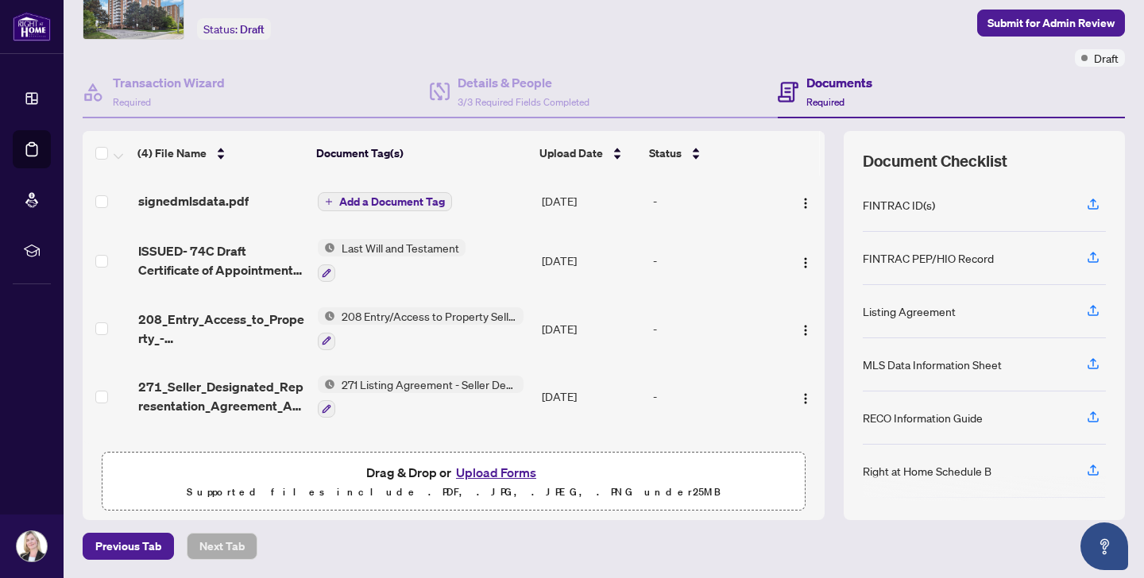
click at [363, 199] on span "Add a Document Tag" at bounding box center [392, 201] width 106 height 11
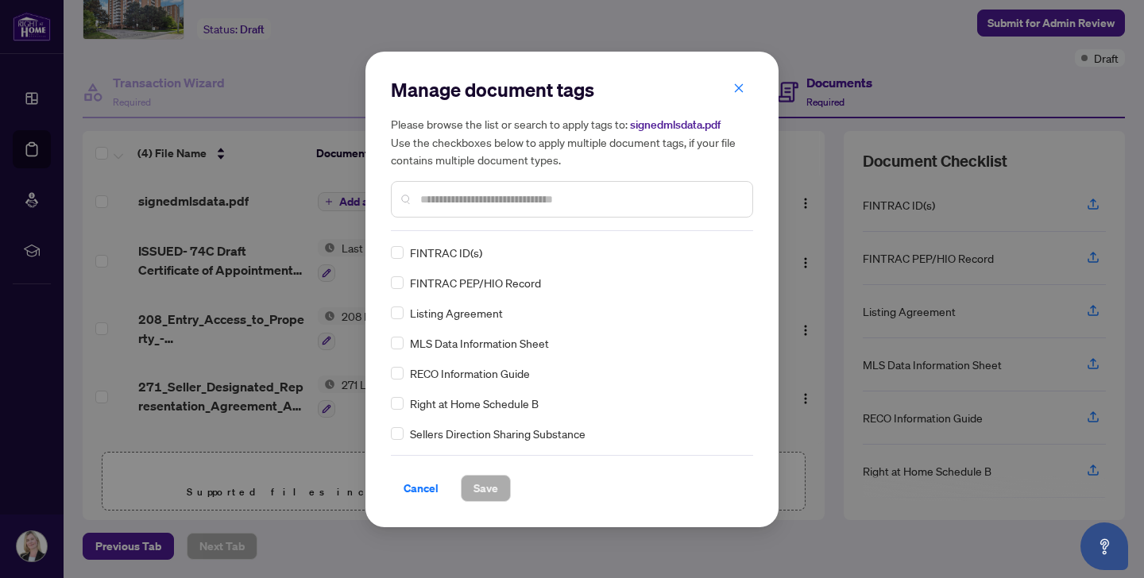
click at [427, 200] on input "text" at bounding box center [579, 199] width 319 height 17
click at [477, 487] on span "Save" at bounding box center [486, 488] width 25 height 25
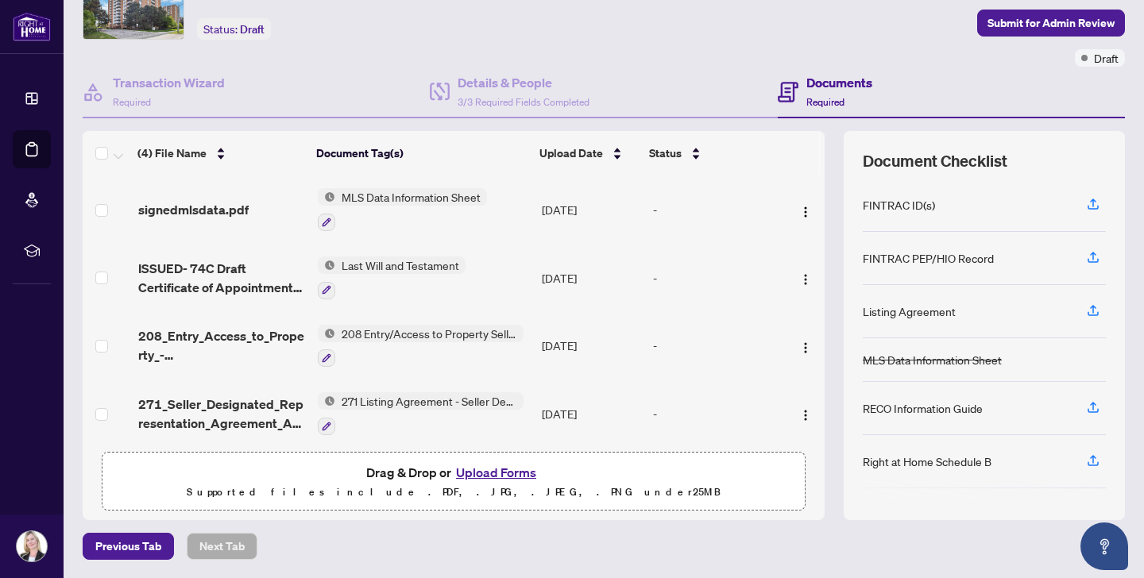
click at [490, 472] on button "Upload Forms" at bounding box center [496, 472] width 90 height 21
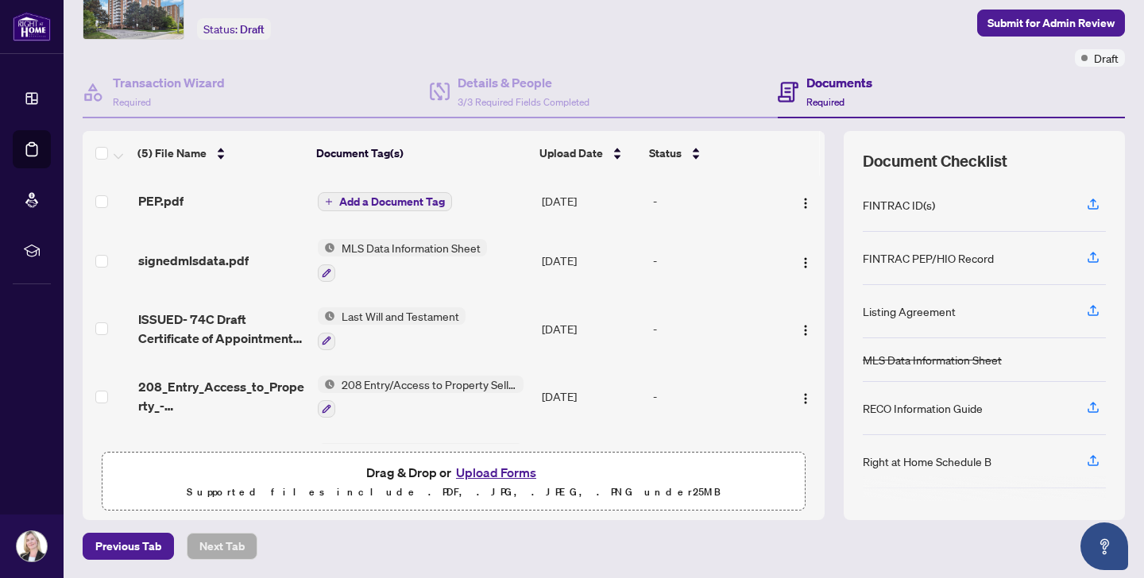
click at [362, 201] on span "Add a Document Tag" at bounding box center [392, 201] width 106 height 11
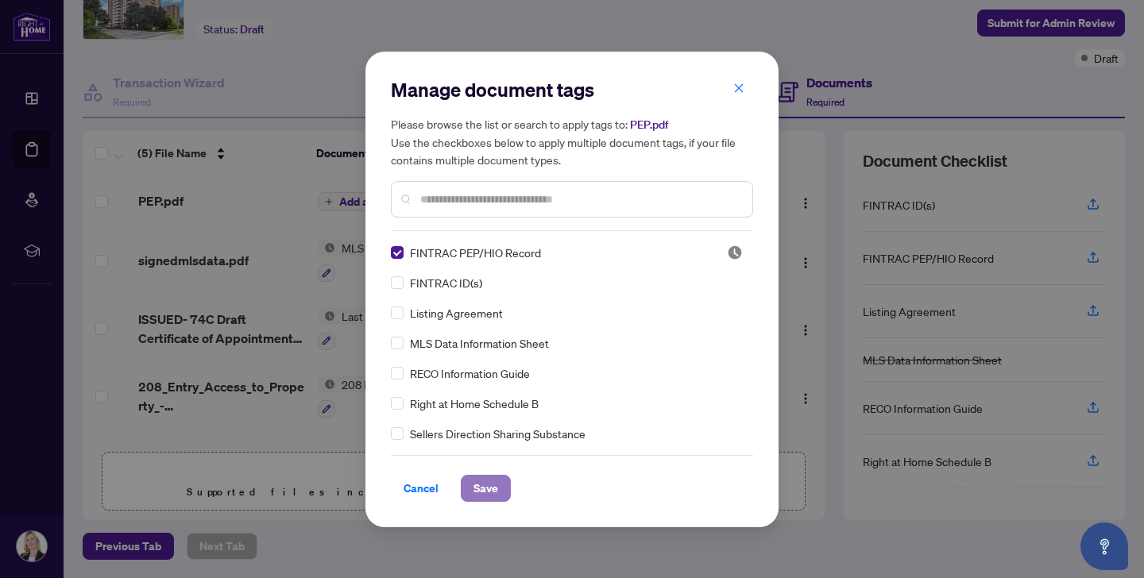
click at [481, 485] on span "Save" at bounding box center [486, 488] width 25 height 25
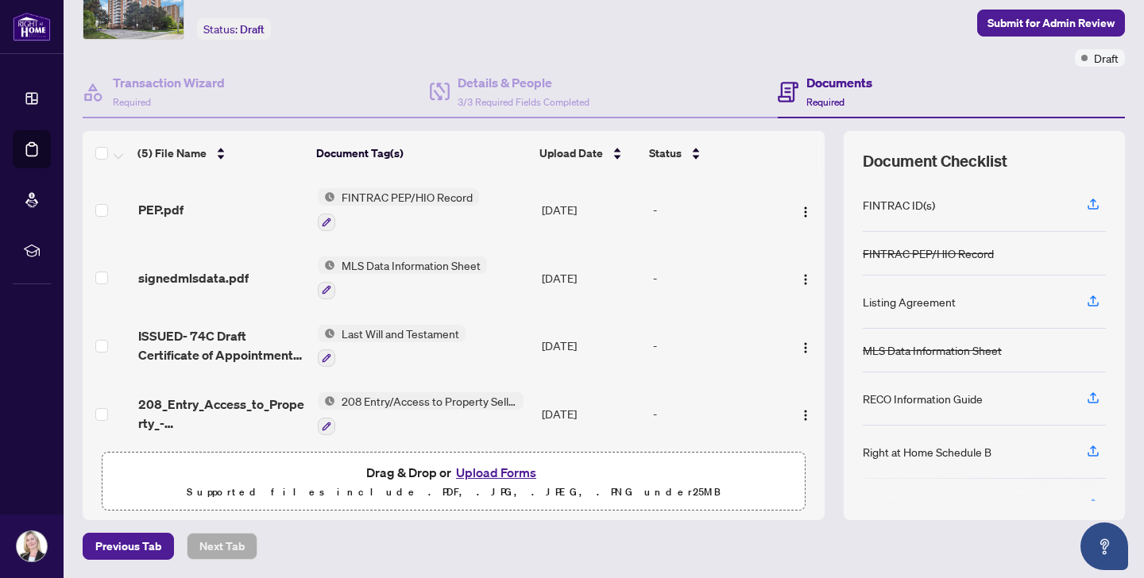
click at [490, 469] on button "Upload Forms" at bounding box center [496, 472] width 90 height 21
click at [474, 470] on button "Upload Forms" at bounding box center [496, 472] width 90 height 21
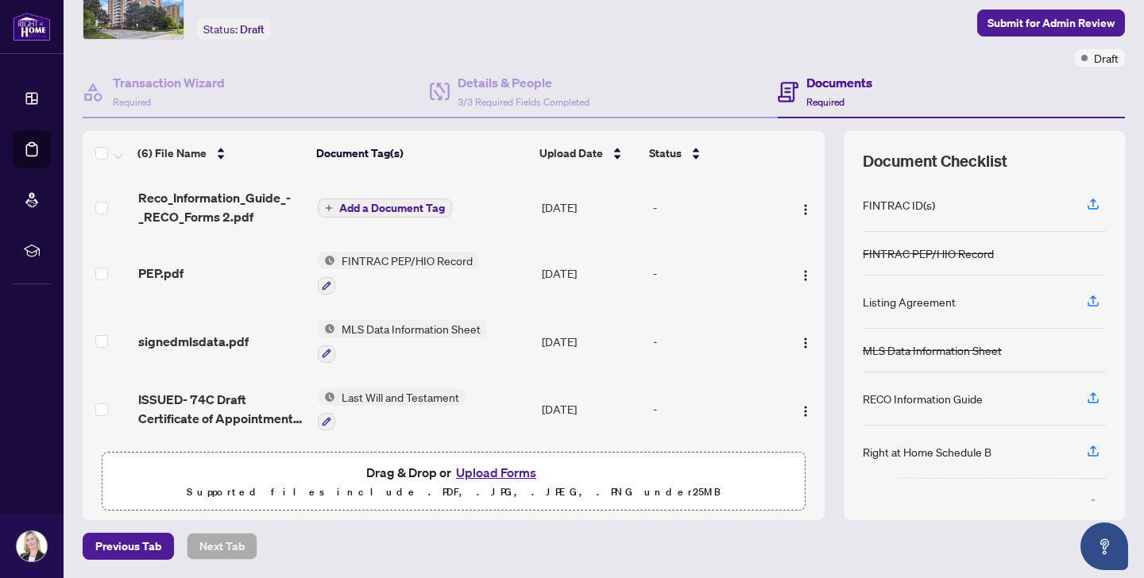
click at [369, 205] on span "Add a Document Tag" at bounding box center [392, 208] width 106 height 11
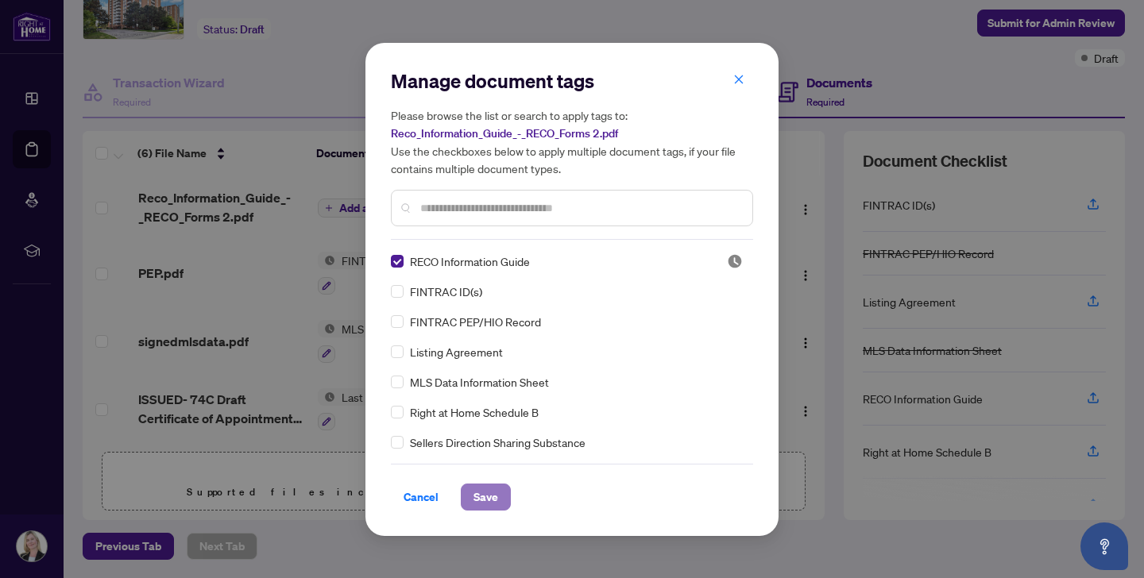
click at [483, 497] on span "Save" at bounding box center [486, 497] width 25 height 25
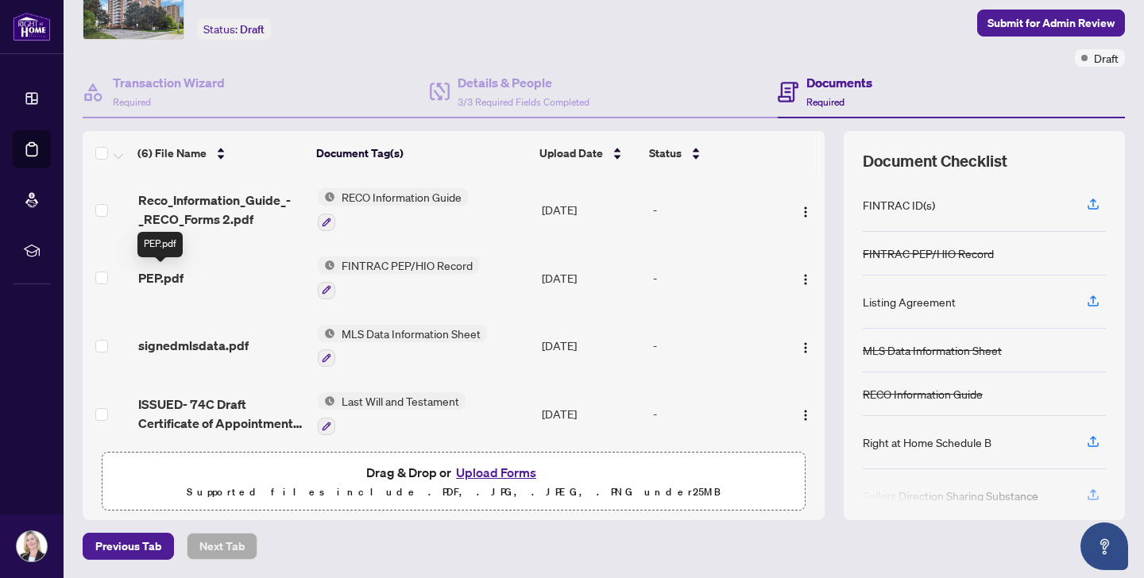
click at [170, 273] on span "PEP.pdf" at bounding box center [160, 278] width 45 height 19
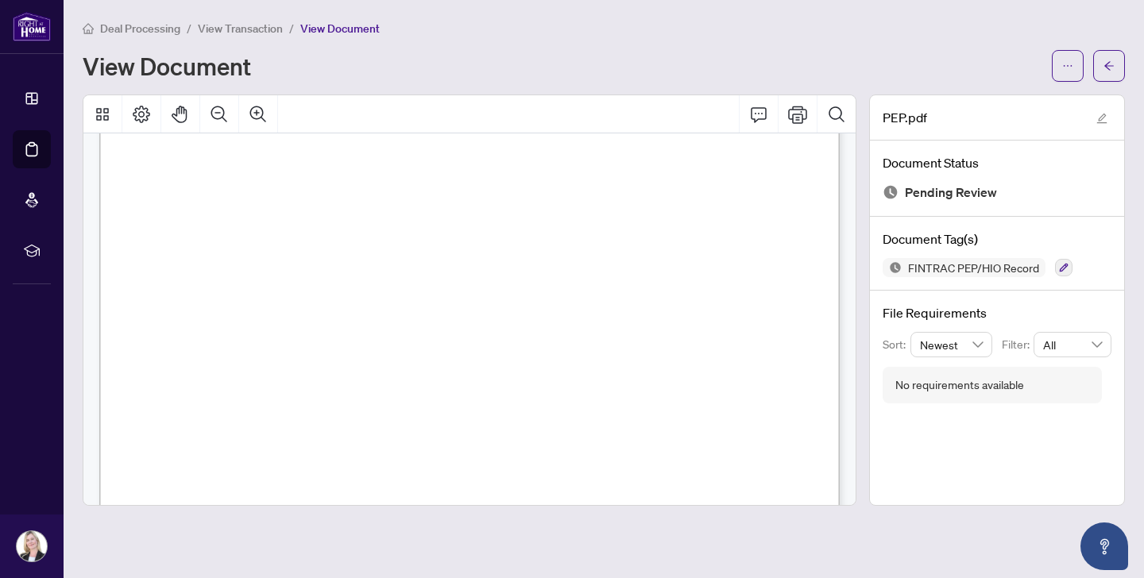
scroll to position [234, 0]
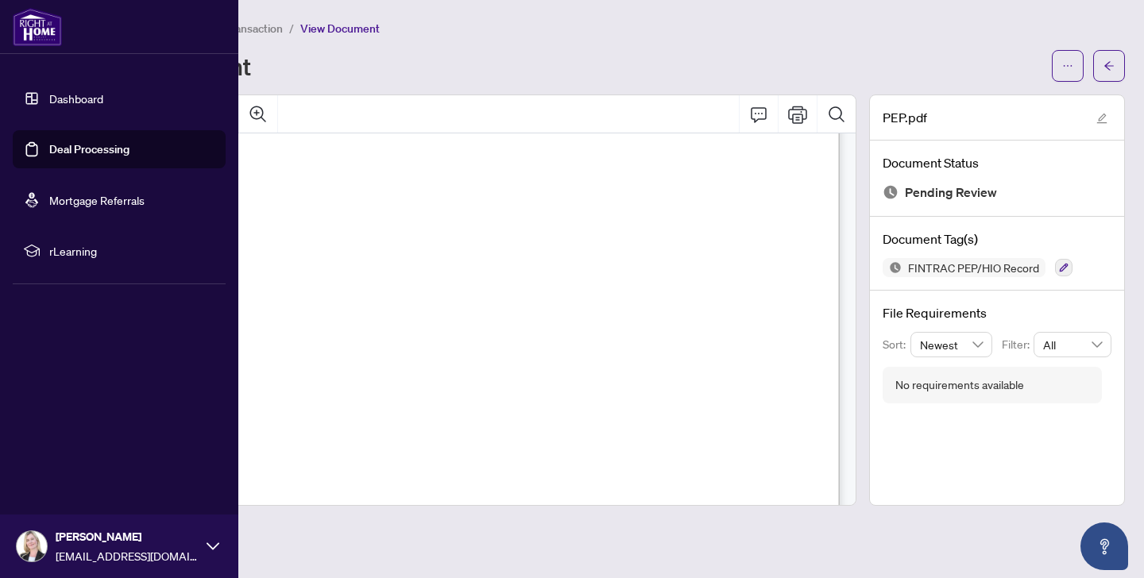
click at [79, 147] on link "Deal Processing" at bounding box center [89, 149] width 80 height 14
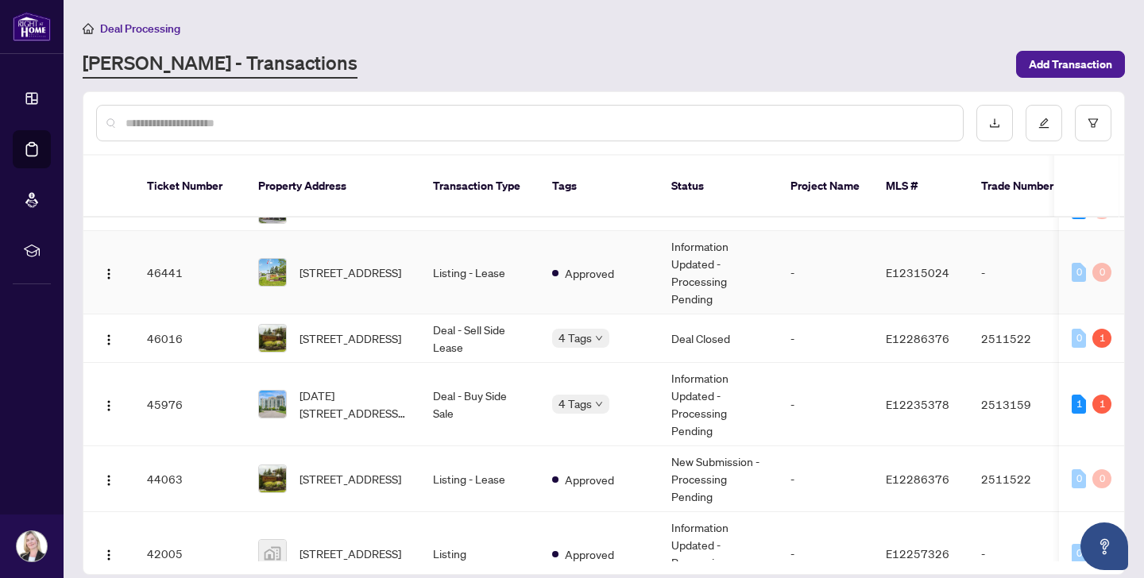
scroll to position [74, 0]
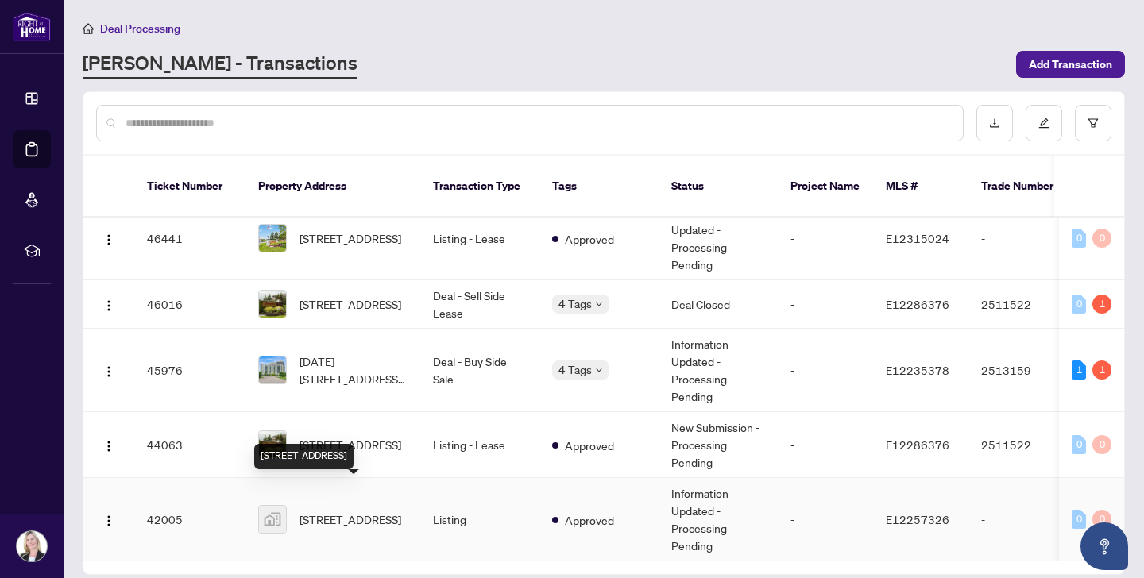
click at [313, 511] on span "[STREET_ADDRESS]" at bounding box center [351, 519] width 102 height 17
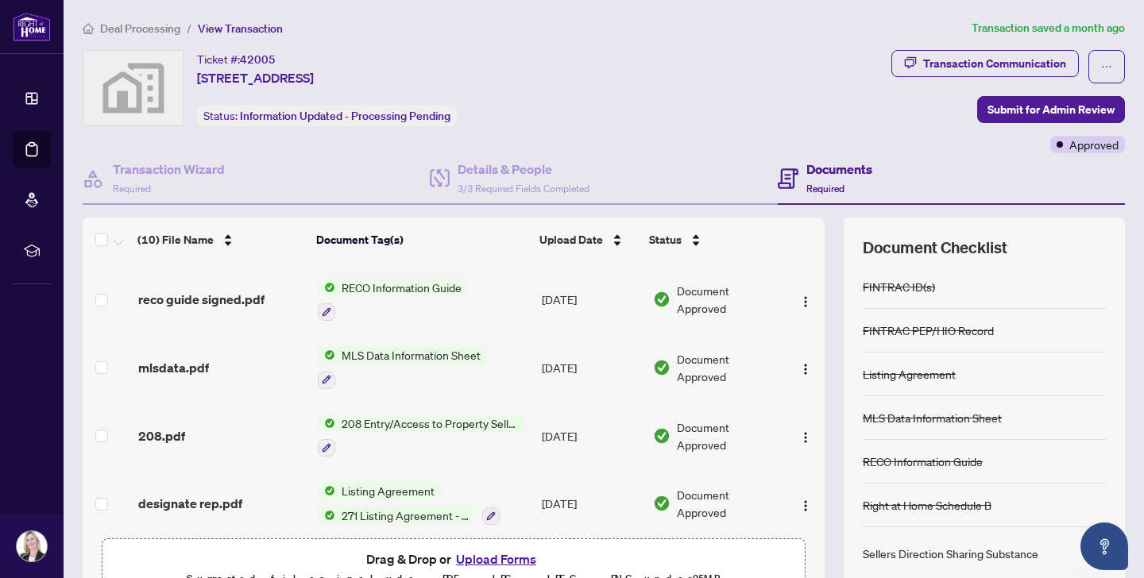
scroll to position [415, 0]
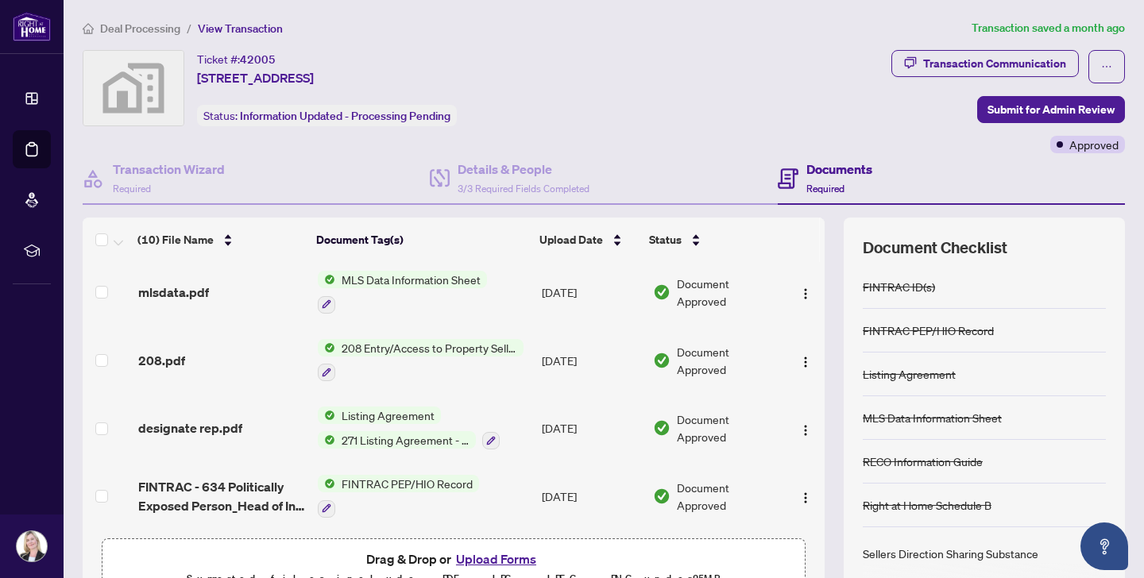
click at [494, 555] on button "Upload Forms" at bounding box center [496, 559] width 90 height 21
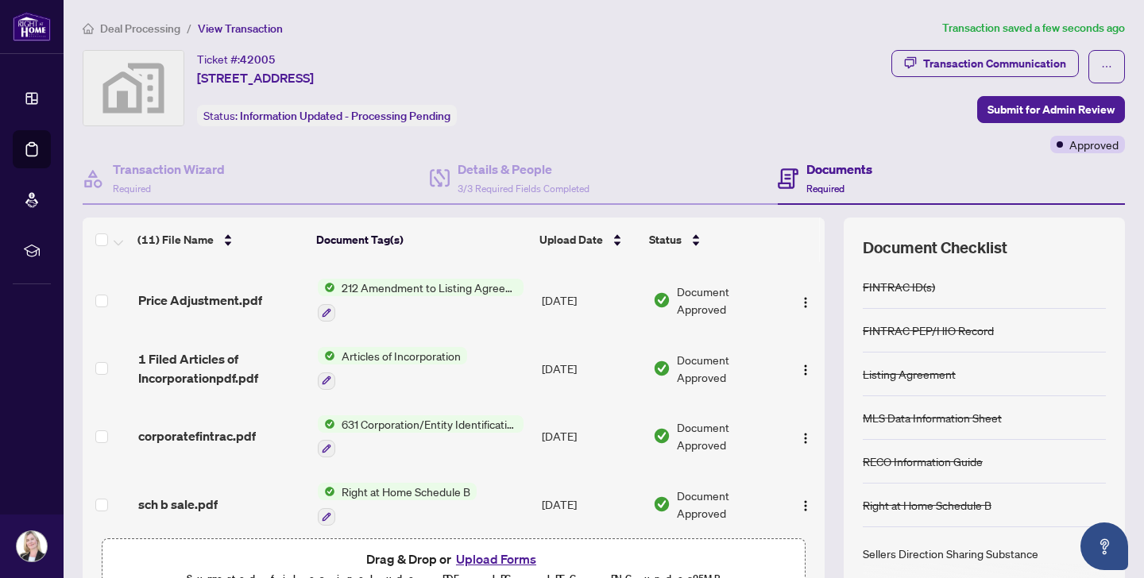
scroll to position [0, 0]
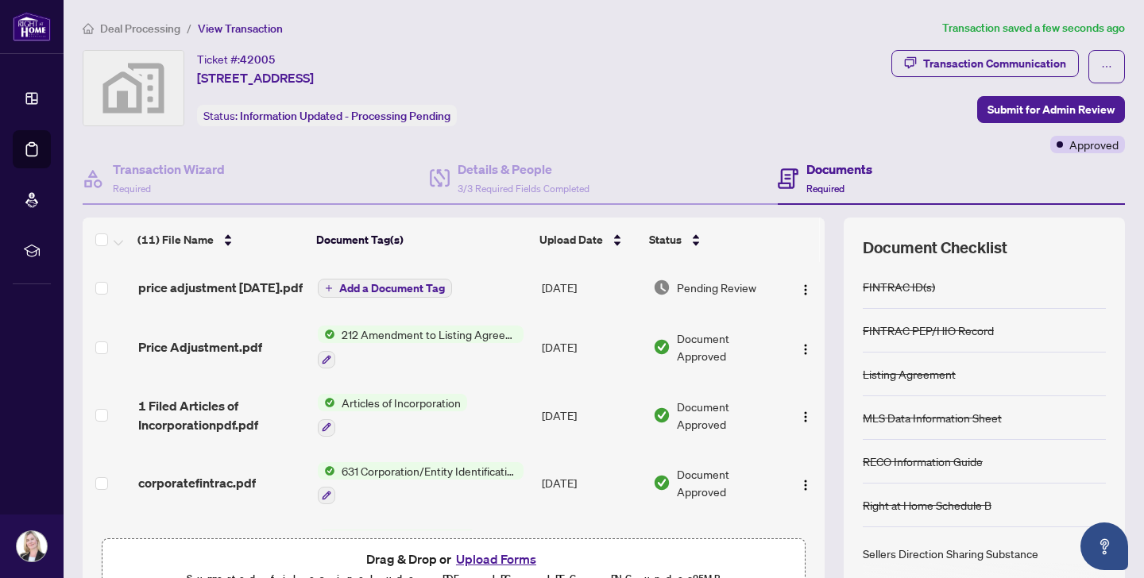
click at [372, 284] on span "Add a Document Tag" at bounding box center [392, 288] width 106 height 11
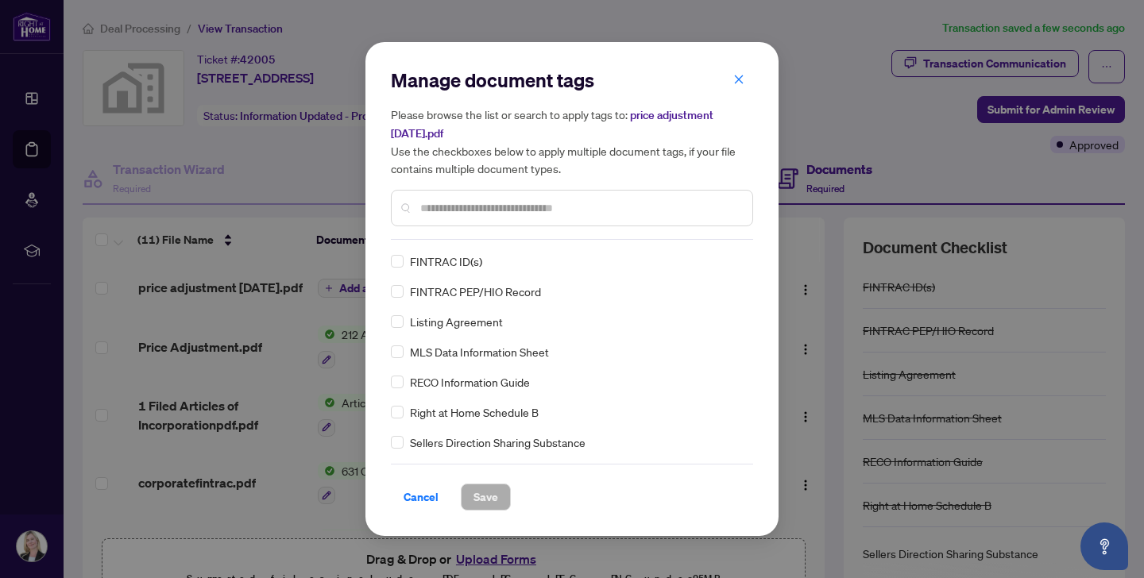
click at [431, 235] on div "Manage document tags Please browse the list or search to apply tags to: price a…" at bounding box center [572, 154] width 362 height 172
click at [428, 201] on input "text" at bounding box center [579, 207] width 319 height 17
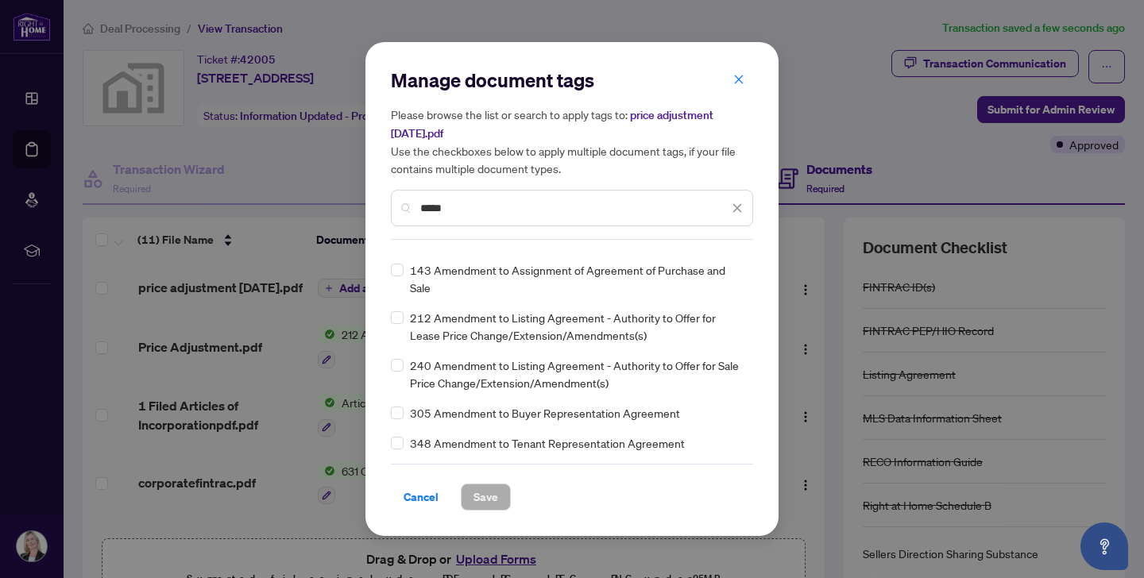
scroll to position [55, 0]
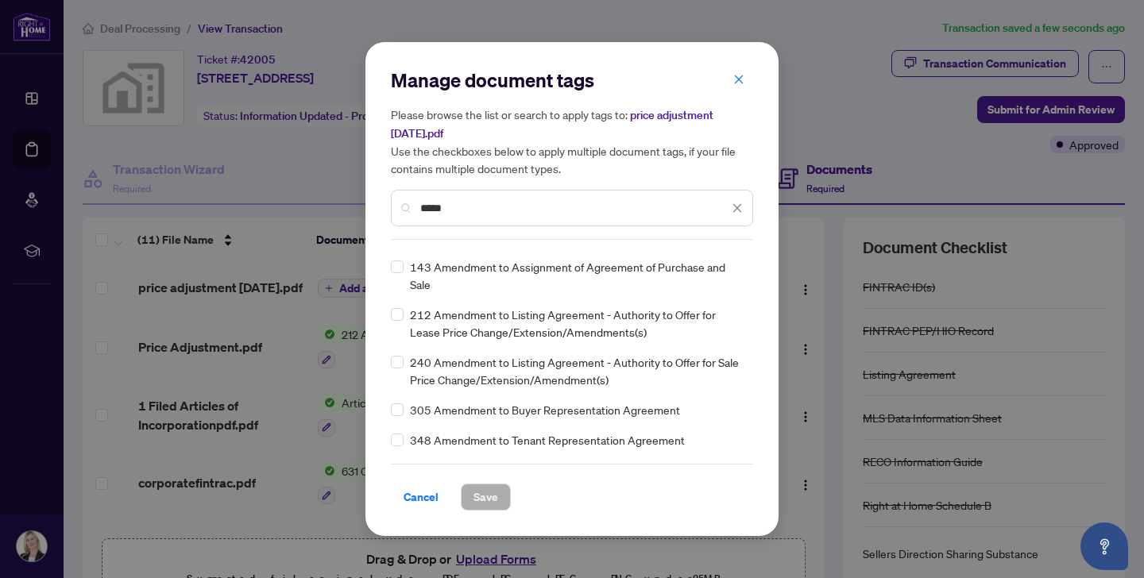
type input "*****"
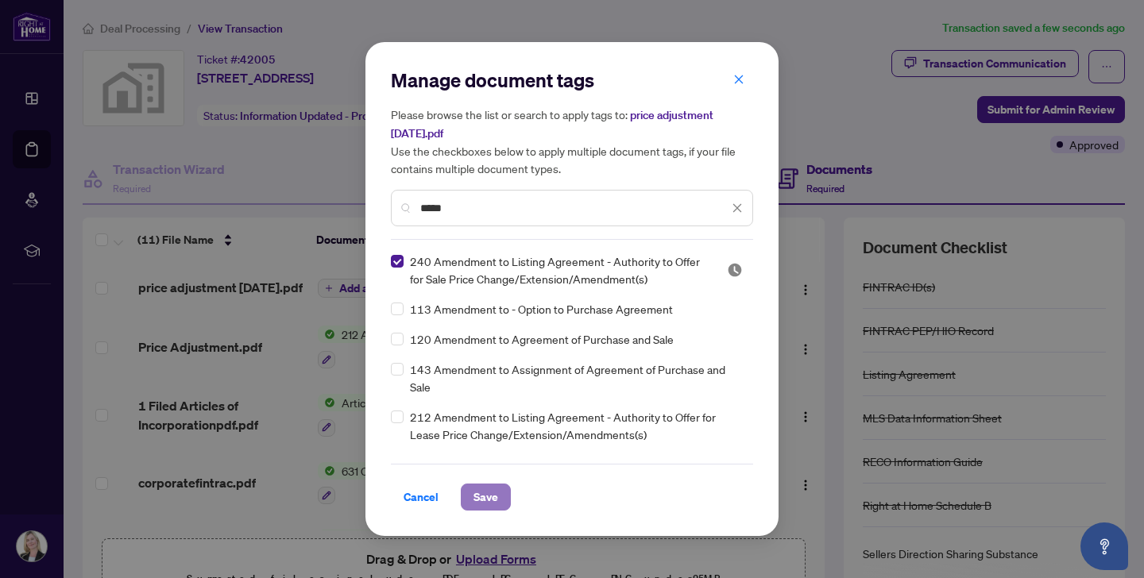
click at [480, 493] on span "Save" at bounding box center [486, 497] width 25 height 25
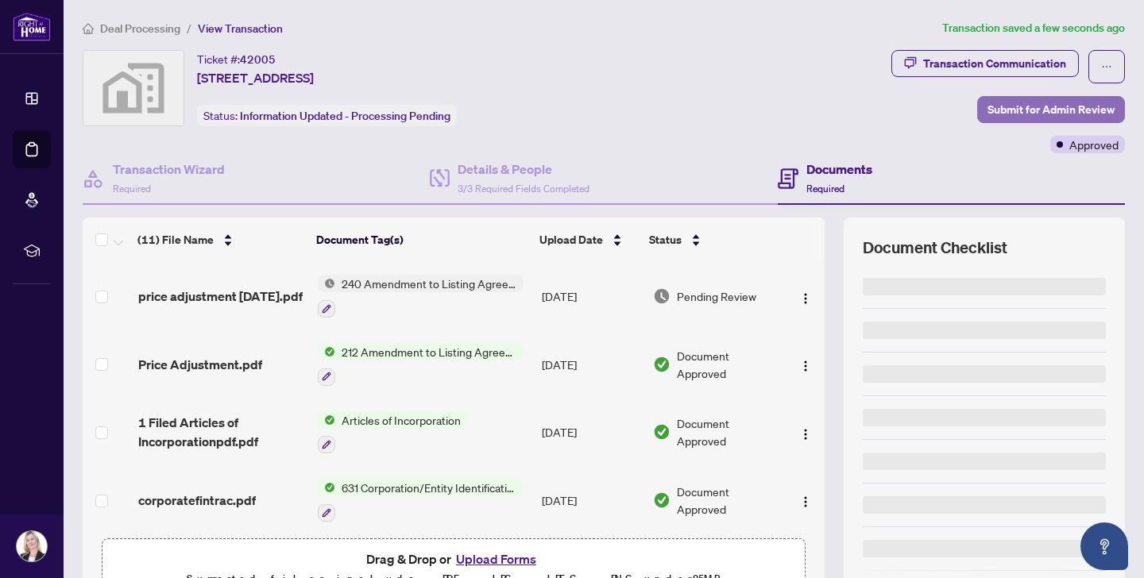
click at [1018, 105] on span "Submit for Admin Review" at bounding box center [1051, 109] width 127 height 25
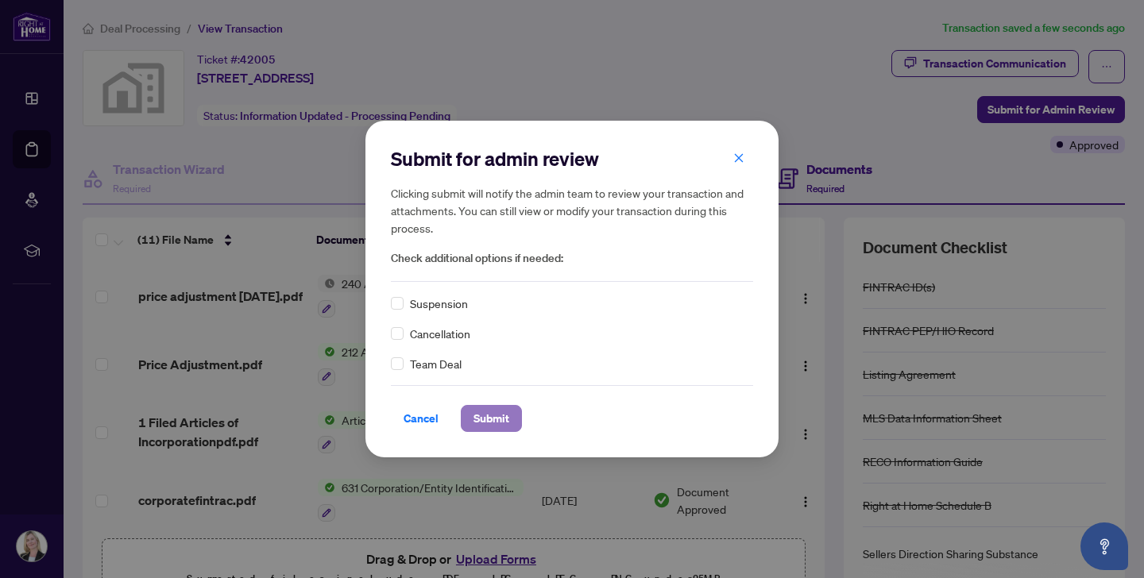
click at [491, 418] on span "Submit" at bounding box center [492, 418] width 36 height 25
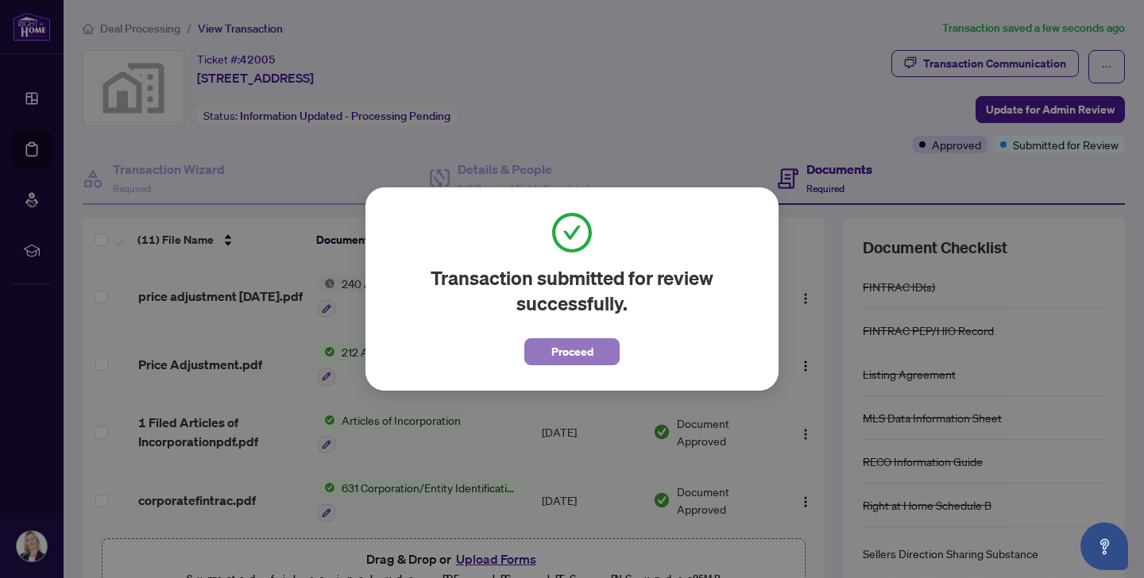
click at [563, 346] on span "Proceed" at bounding box center [572, 351] width 42 height 25
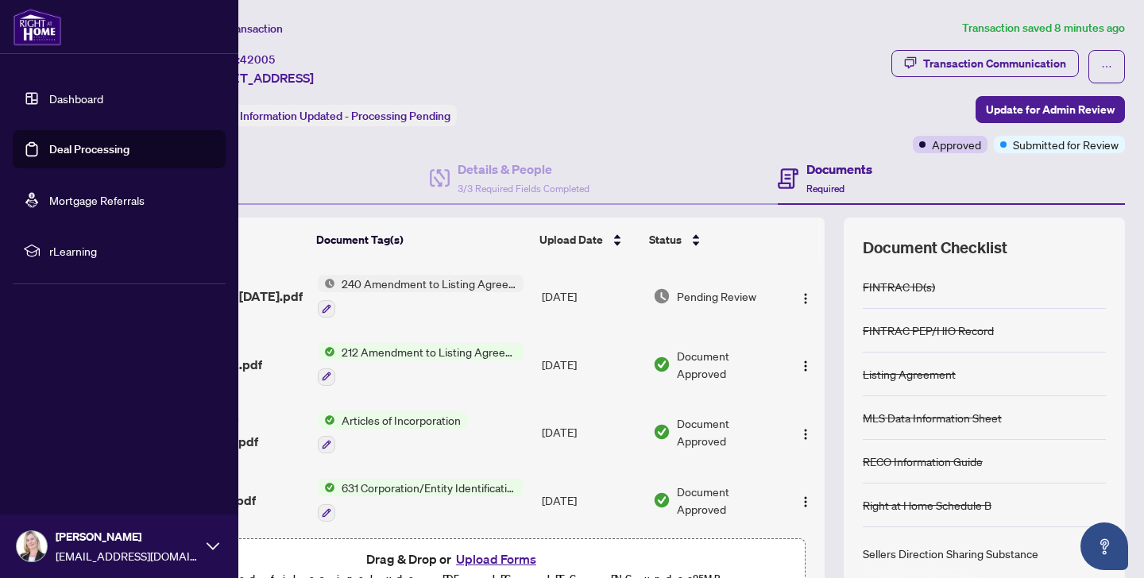
click at [95, 148] on link "Deal Processing" at bounding box center [89, 149] width 80 height 14
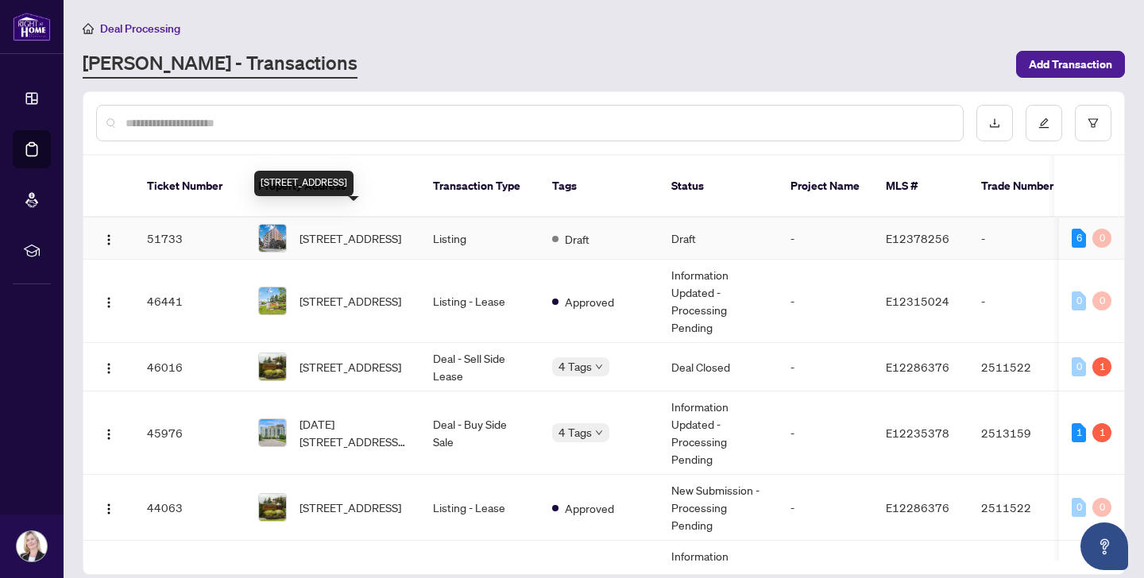
click at [335, 230] on span "[STREET_ADDRESS]" at bounding box center [351, 238] width 102 height 17
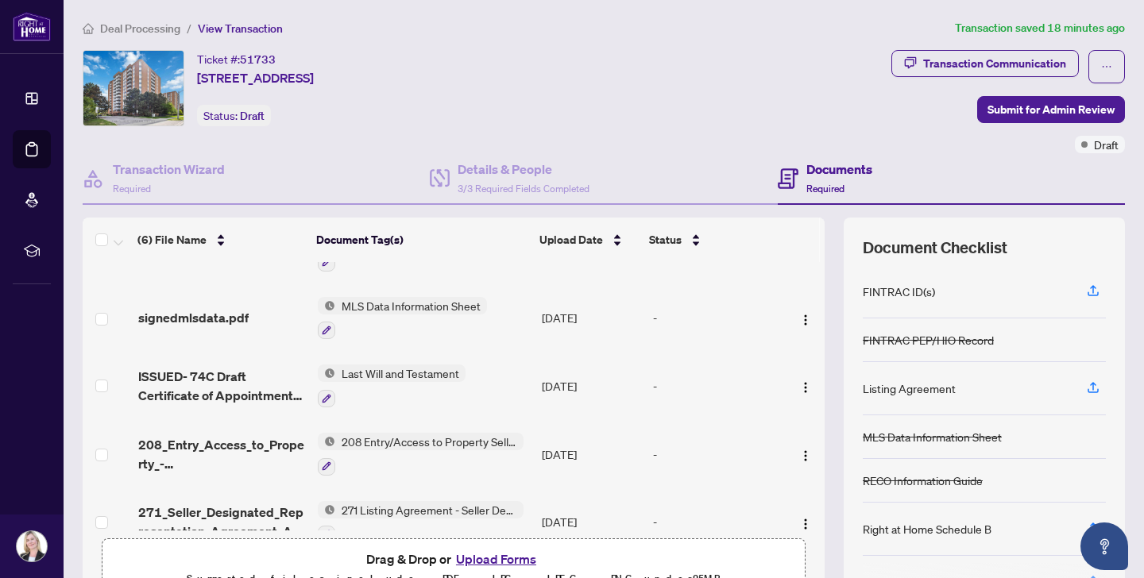
scroll to position [144, 0]
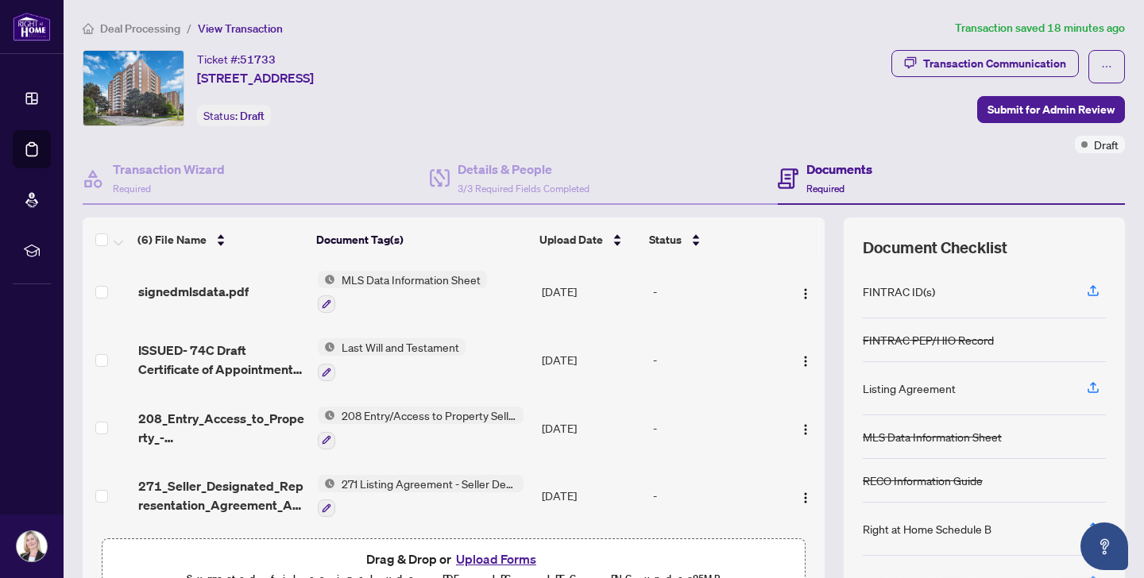
click at [487, 560] on button "Upload Forms" at bounding box center [496, 559] width 90 height 21
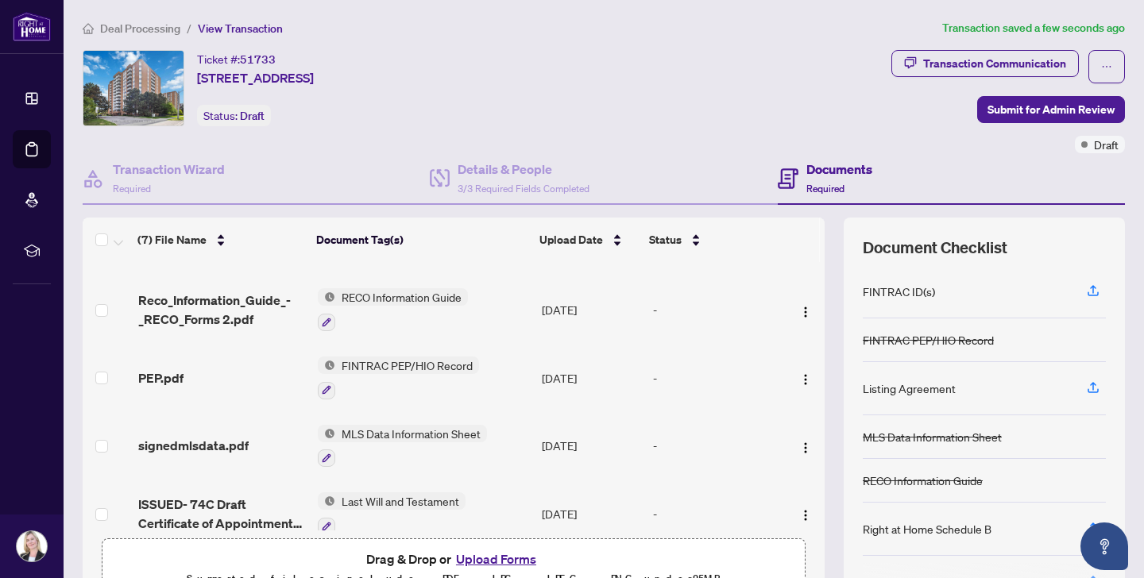
scroll to position [0, 0]
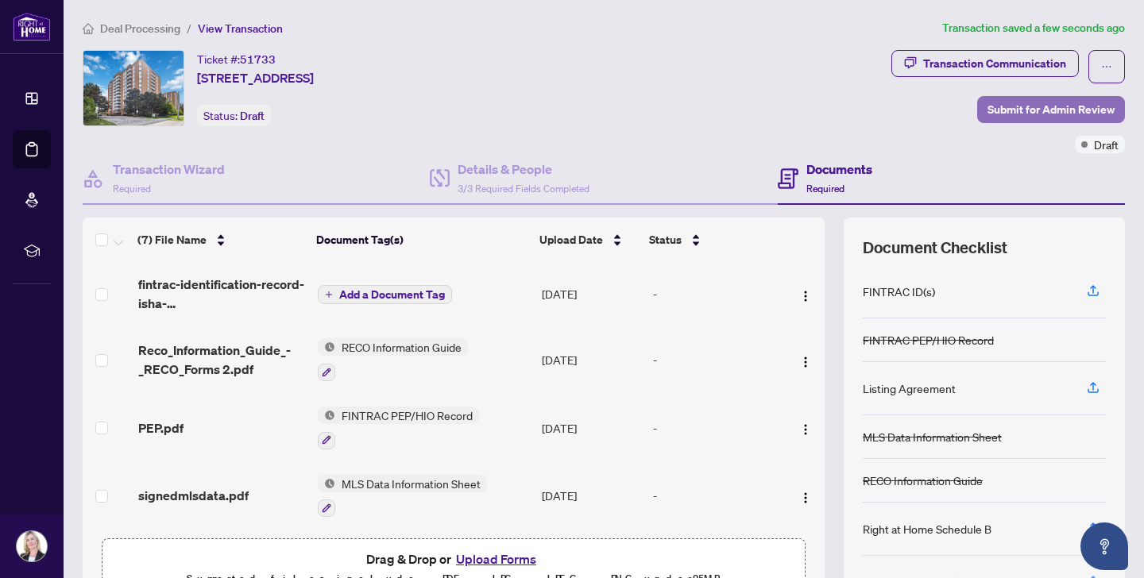
click at [1005, 108] on span "Submit for Admin Review" at bounding box center [1051, 109] width 127 height 25
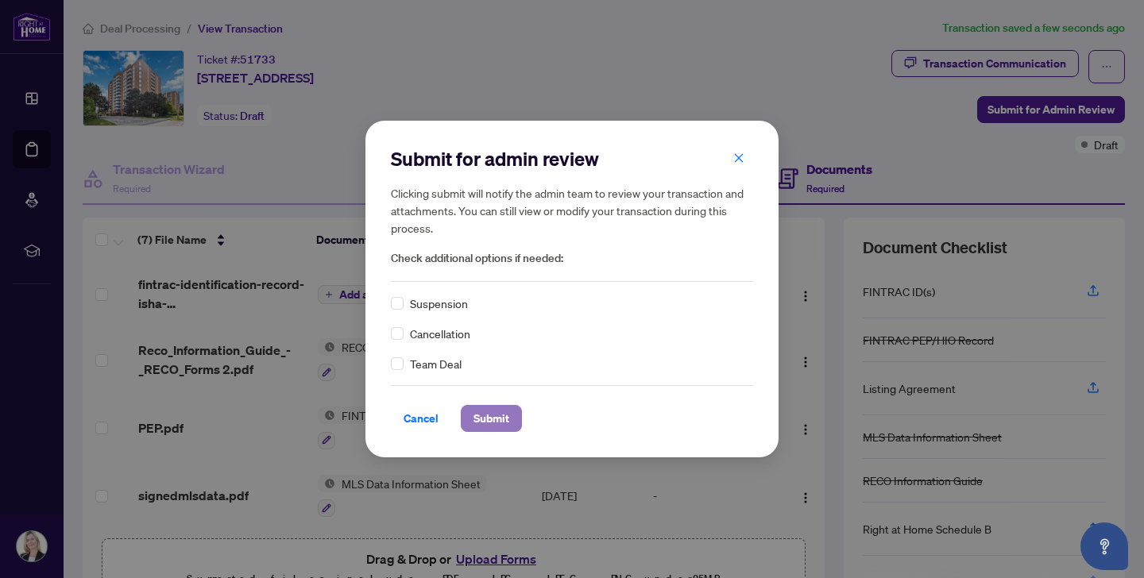
click at [479, 415] on span "Submit" at bounding box center [492, 418] width 36 height 25
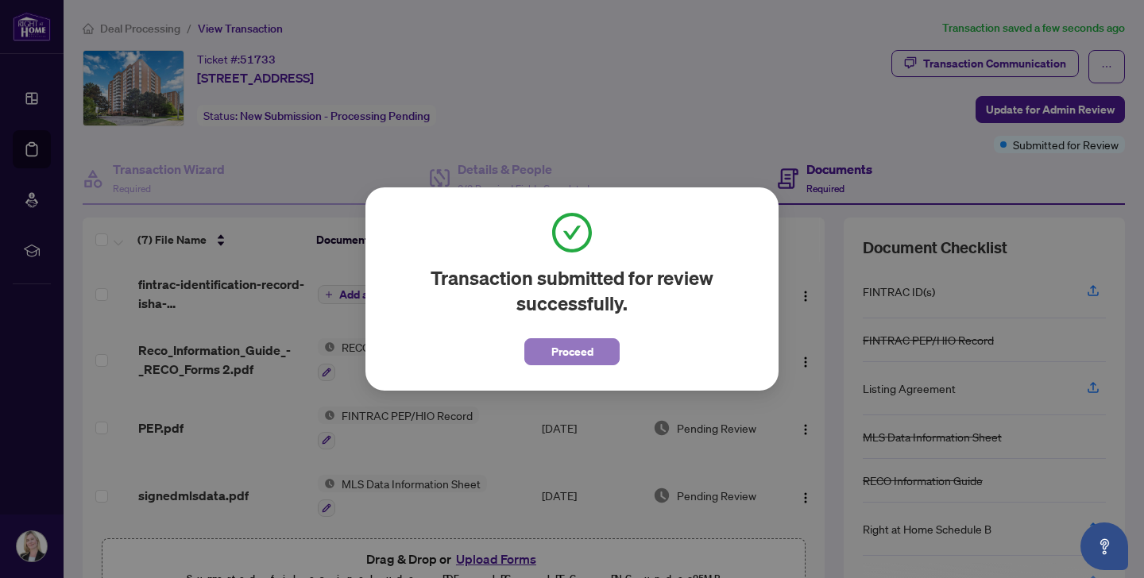
click at [554, 351] on span "Proceed" at bounding box center [572, 351] width 42 height 25
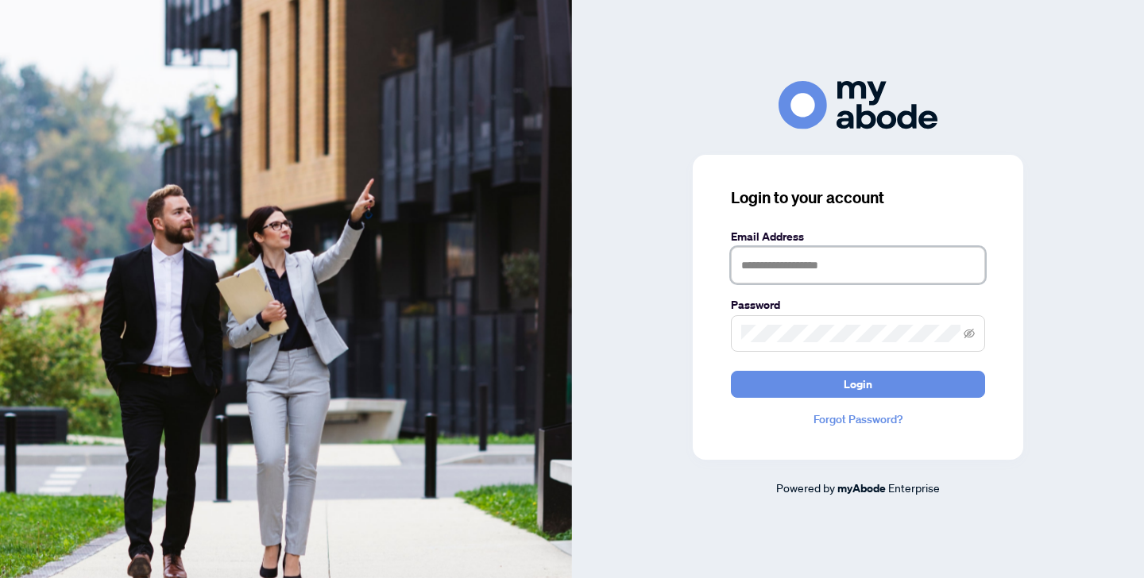
click at [748, 262] on input "text" at bounding box center [858, 265] width 254 height 37
type input "**********"
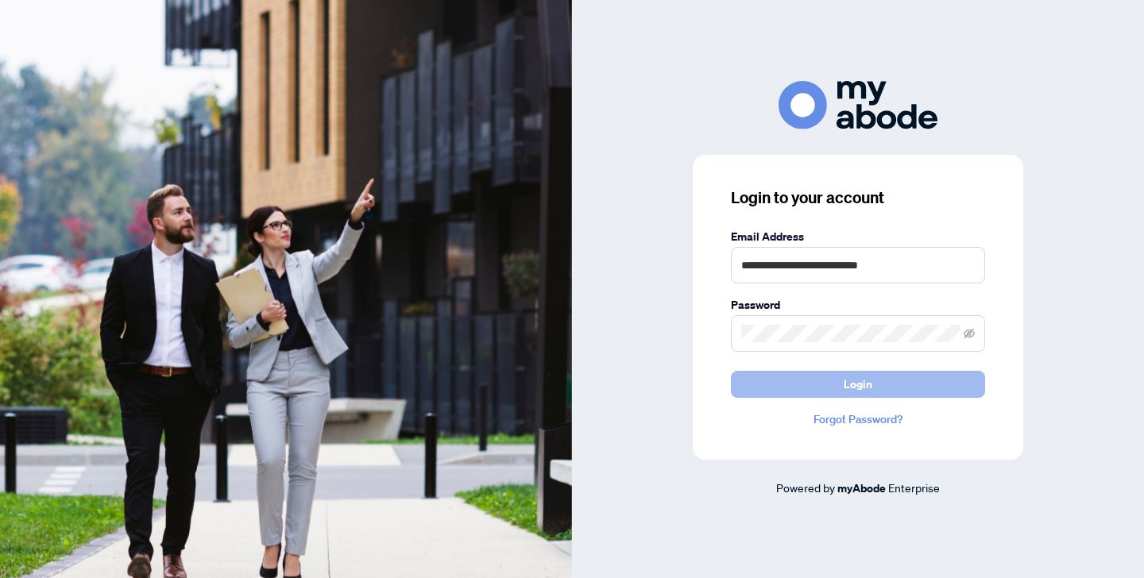
click at [799, 386] on button "Login" at bounding box center [858, 384] width 254 height 27
